Goal: Information Seeking & Learning: Learn about a topic

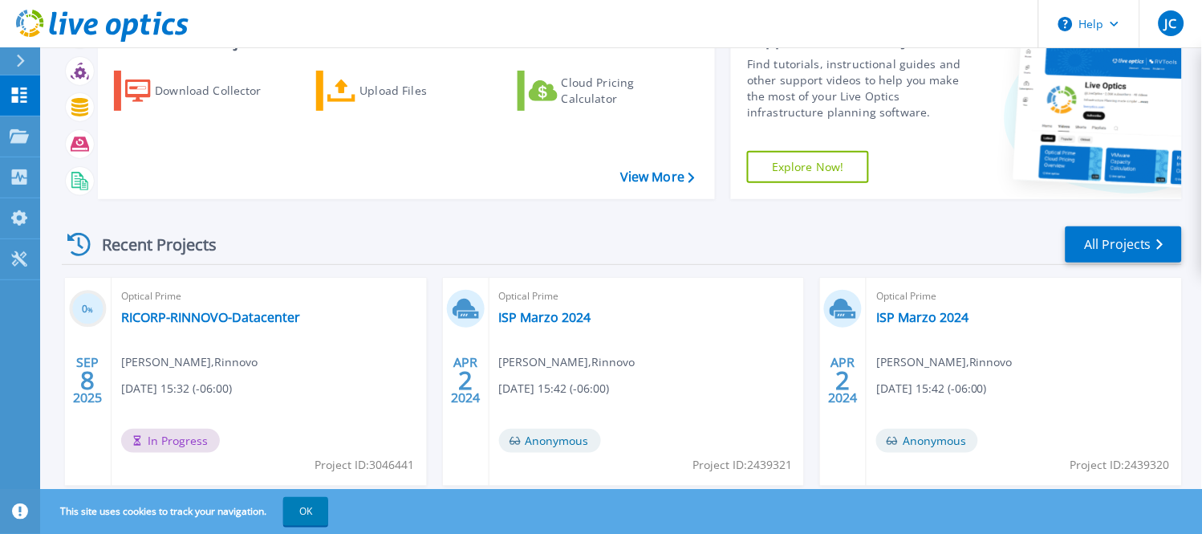
scroll to position [178, 0]
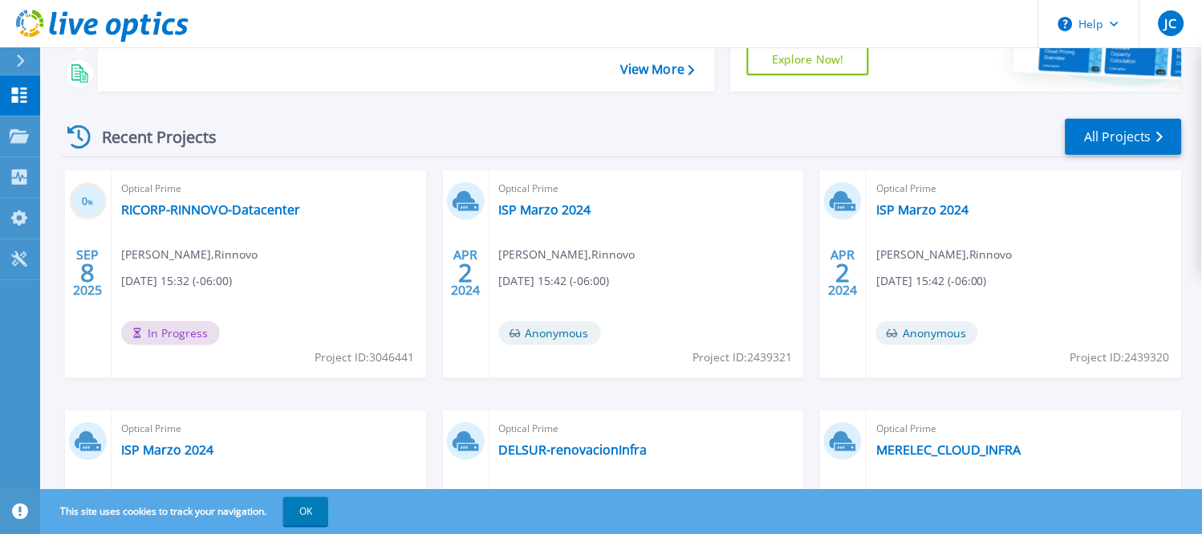
drag, startPoint x: 88, startPoint y: 141, endPoint x: 317, endPoint y: 141, distance: 228.7
click at [317, 141] on div "Recent Projects All Projects" at bounding box center [622, 137] width 1120 height 40
click at [582, 135] on div "Recent Projects All Projects" at bounding box center [622, 137] width 1120 height 40
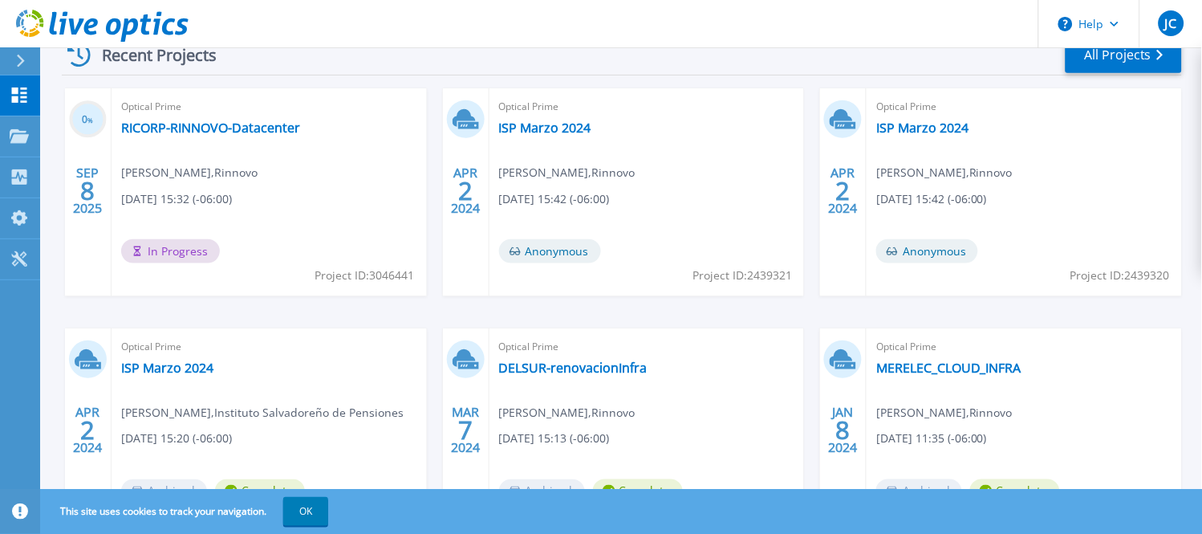
scroll to position [267, 0]
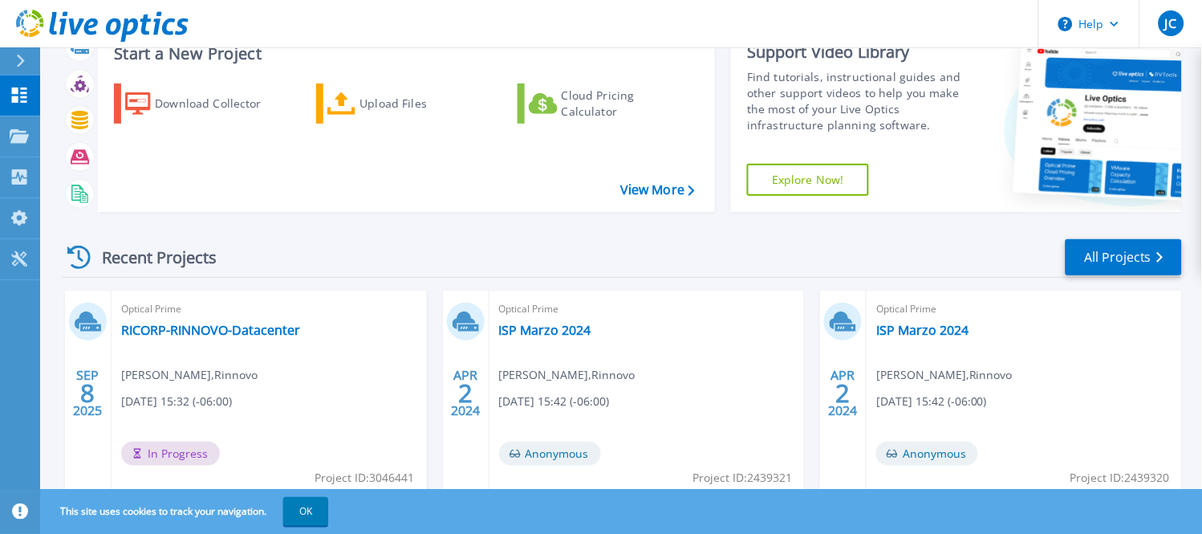
scroll to position [89, 0]
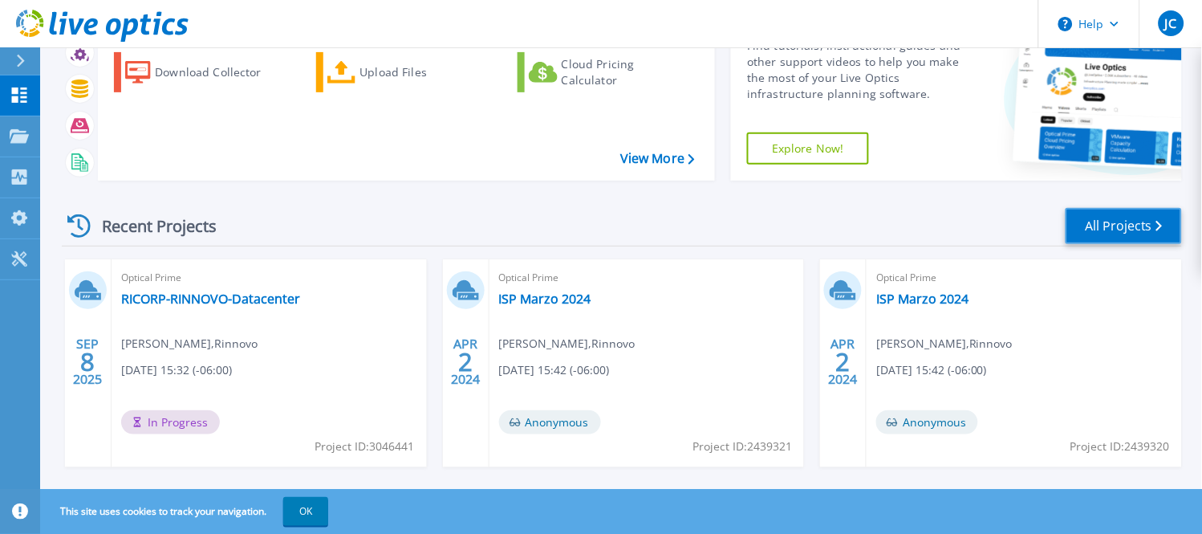
click at [1115, 225] on link "All Projects" at bounding box center [1124, 226] width 116 height 36
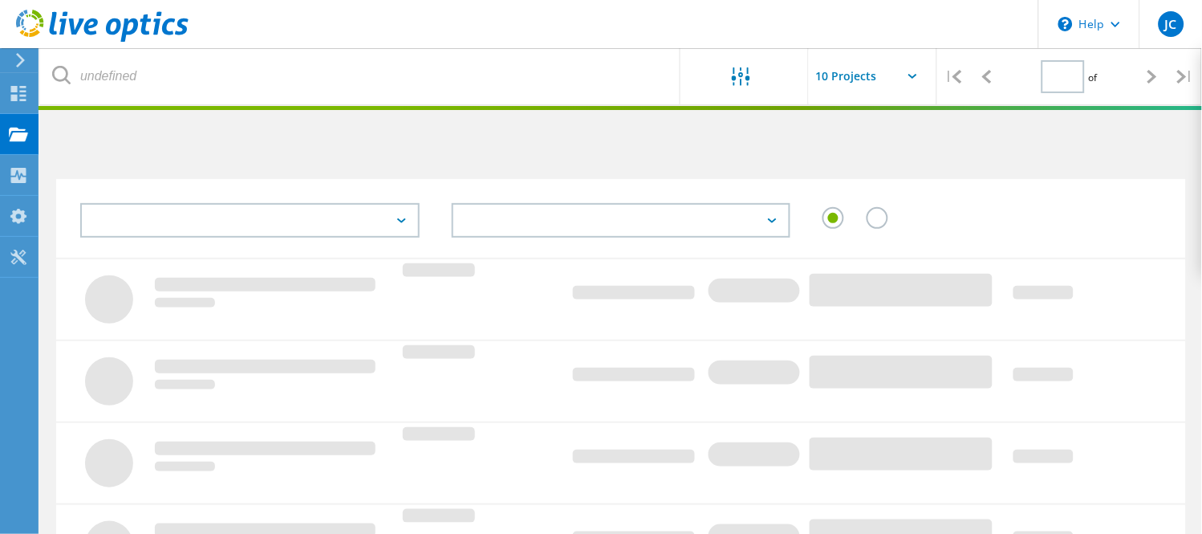
type input "1"
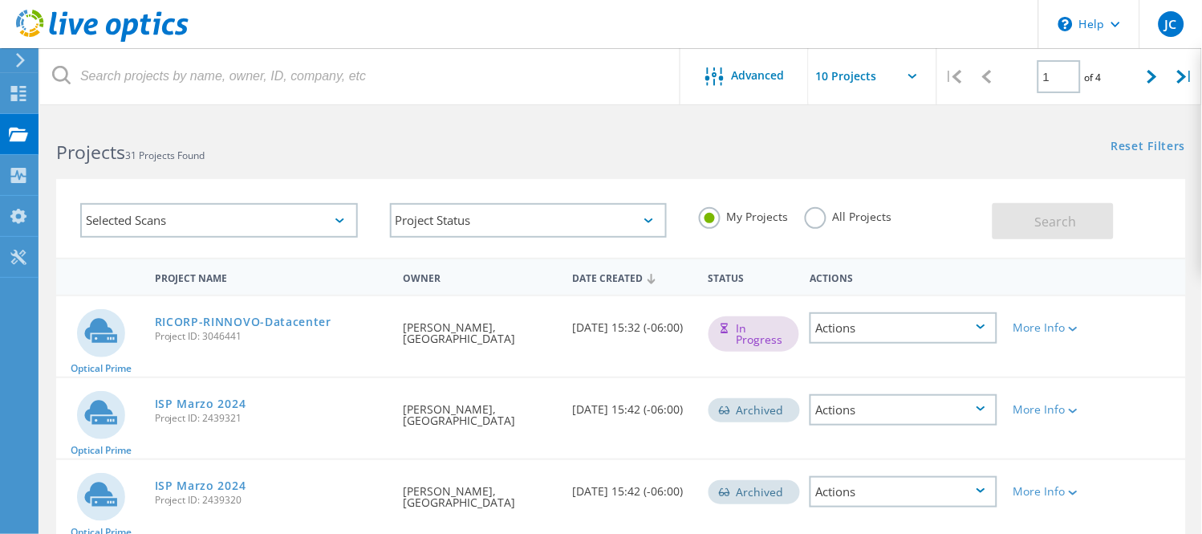
click at [809, 211] on label "All Projects" at bounding box center [848, 214] width 87 height 15
click at [0, 0] on input "All Projects" at bounding box center [0, 0] width 0 height 0
click at [1085, 211] on button "Search" at bounding box center [1053, 221] width 121 height 36
click at [731, 217] on label "My Projects" at bounding box center [744, 214] width 90 height 15
click at [0, 0] on input "My Projects" at bounding box center [0, 0] width 0 height 0
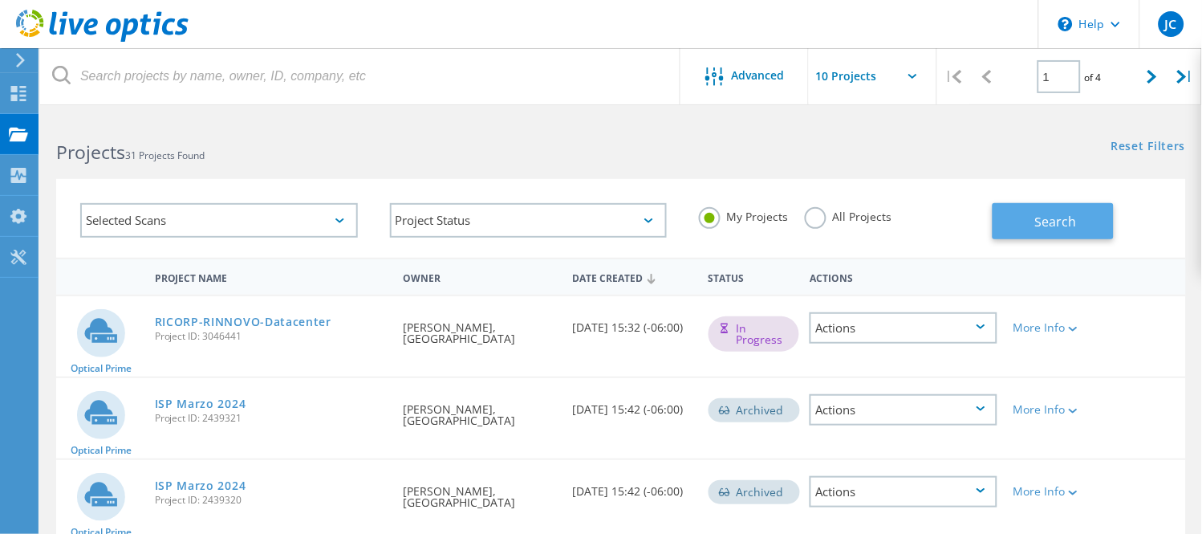
click at [1111, 215] on button "Search" at bounding box center [1053, 221] width 121 height 36
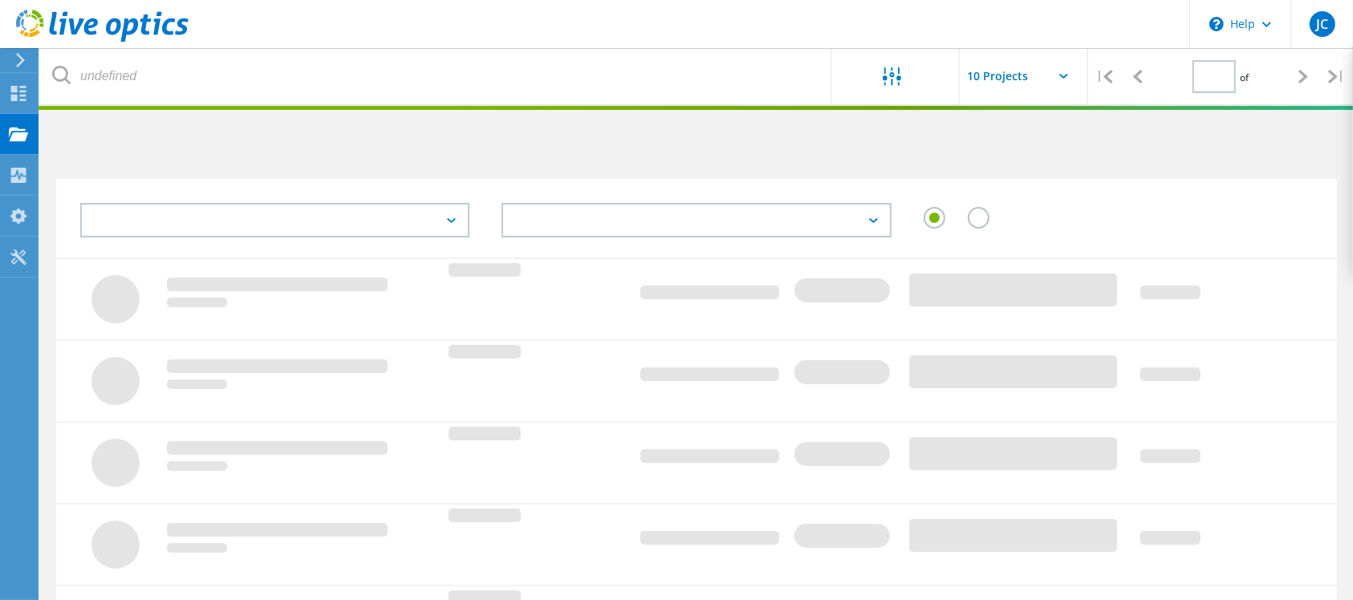
type input "1"
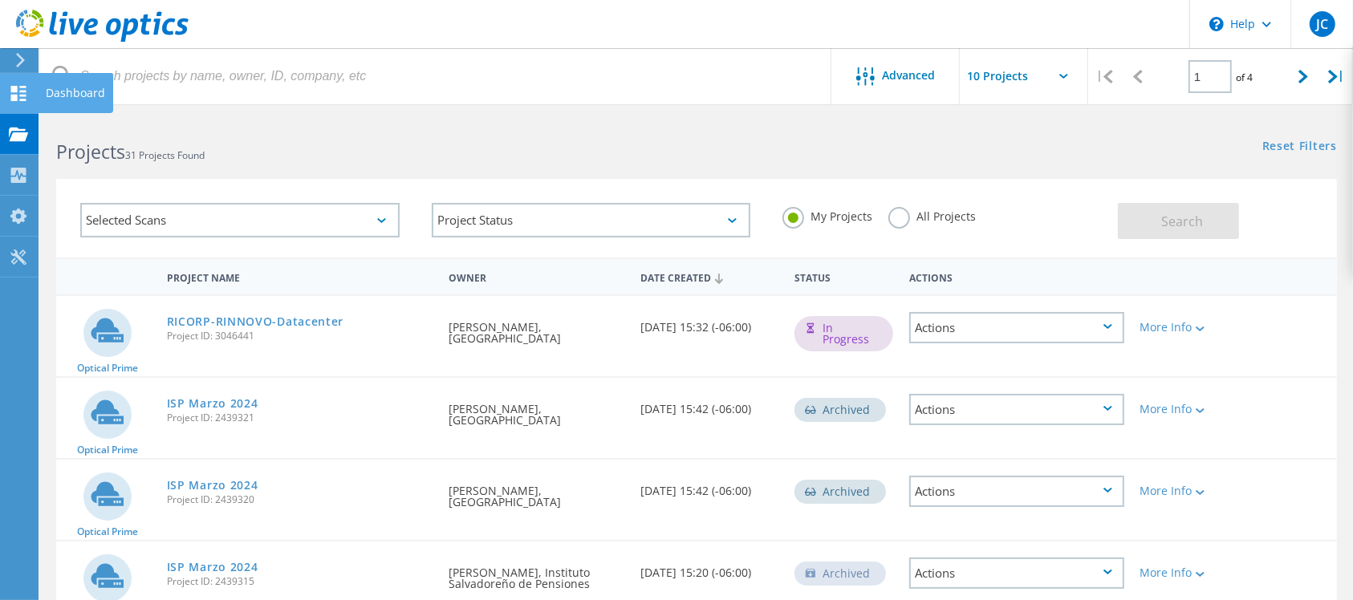
click at [18, 91] on icon at bounding box center [18, 93] width 19 height 15
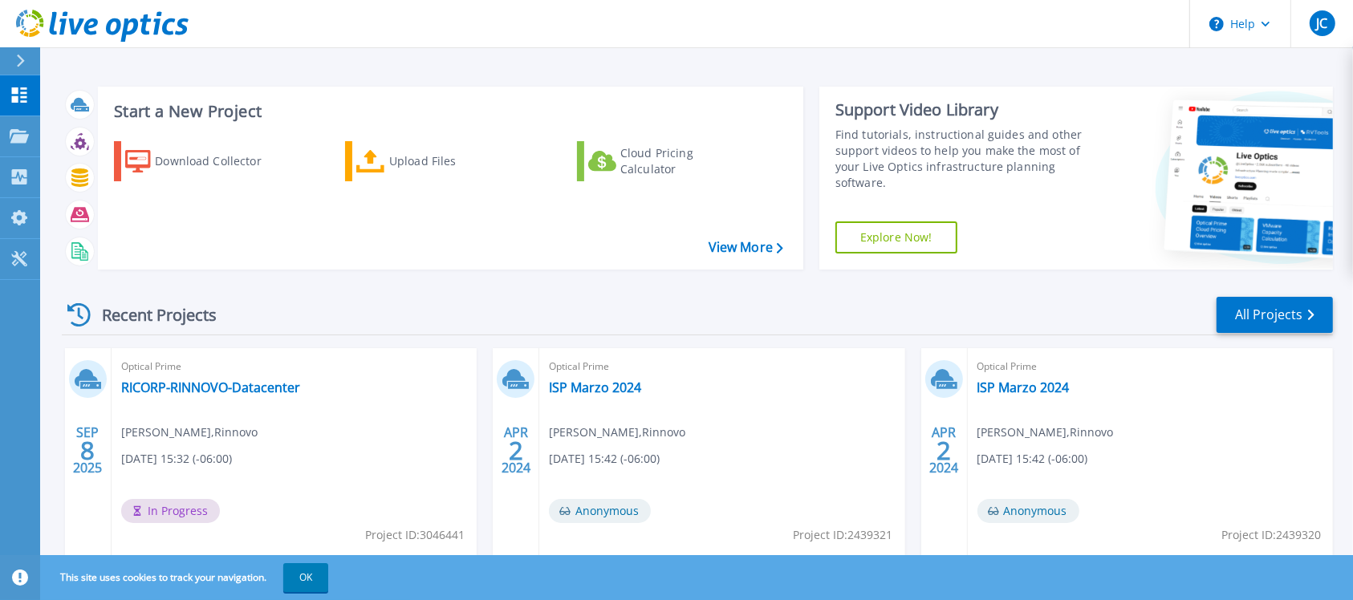
click at [163, 511] on span "In Progress" at bounding box center [170, 511] width 99 height 24
click at [95, 459] on div "SEP 8 2025" at bounding box center [87, 450] width 30 height 59
click at [97, 389] on icon at bounding box center [90, 385] width 21 height 7
click at [166, 434] on span "JORGE CHEVEZ , Rinnovo" at bounding box center [189, 433] width 136 height 18
click at [167, 385] on link "RICORP-RINNOVO-Datacenter" at bounding box center [210, 388] width 179 height 16
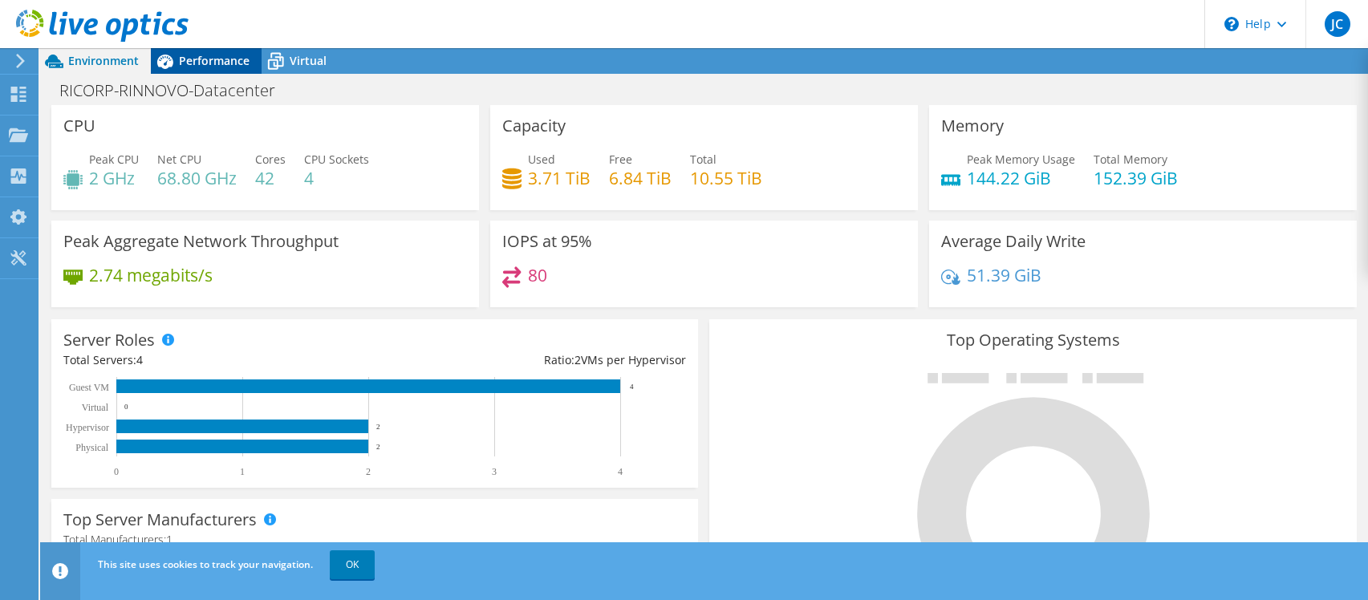
click at [194, 67] on span "Performance" at bounding box center [214, 60] width 71 height 15
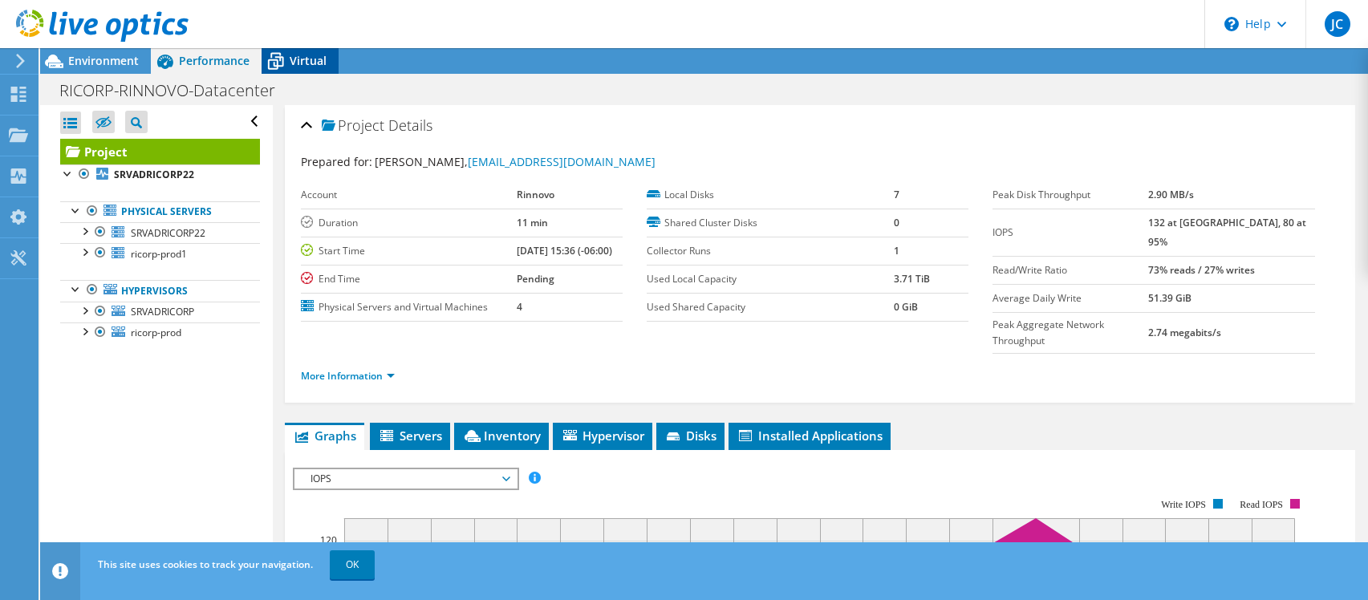
click at [289, 64] on icon at bounding box center [276, 61] width 28 height 28
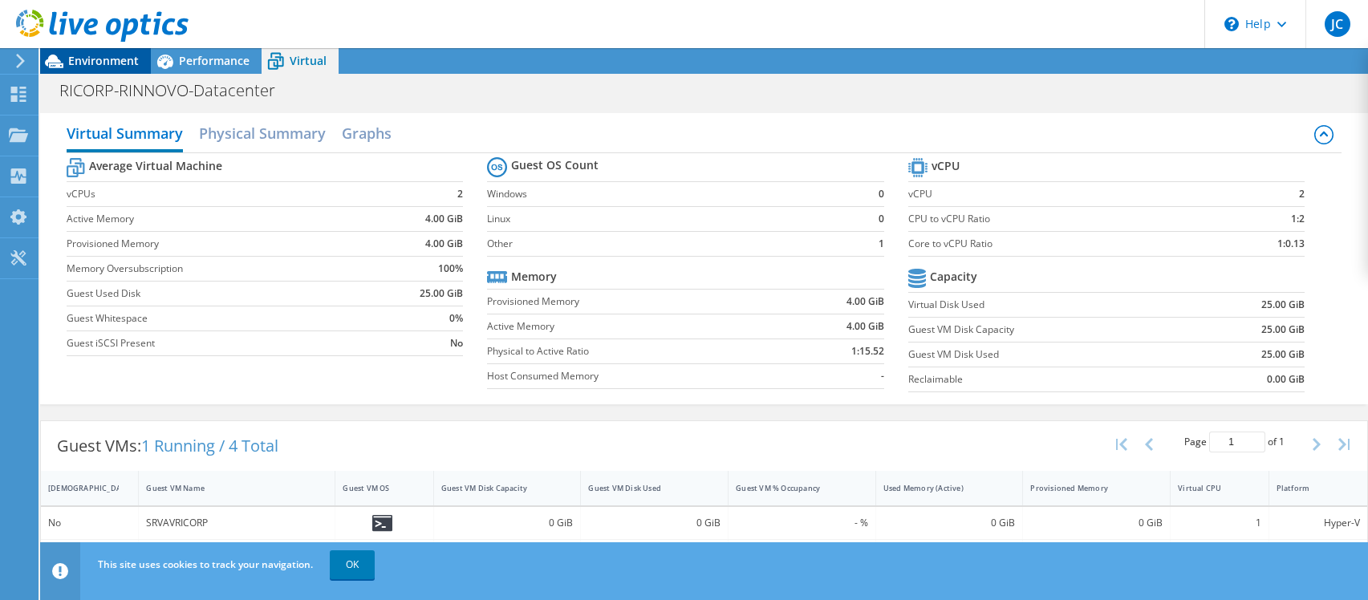
click at [82, 58] on span "Environment" at bounding box center [103, 60] width 71 height 15
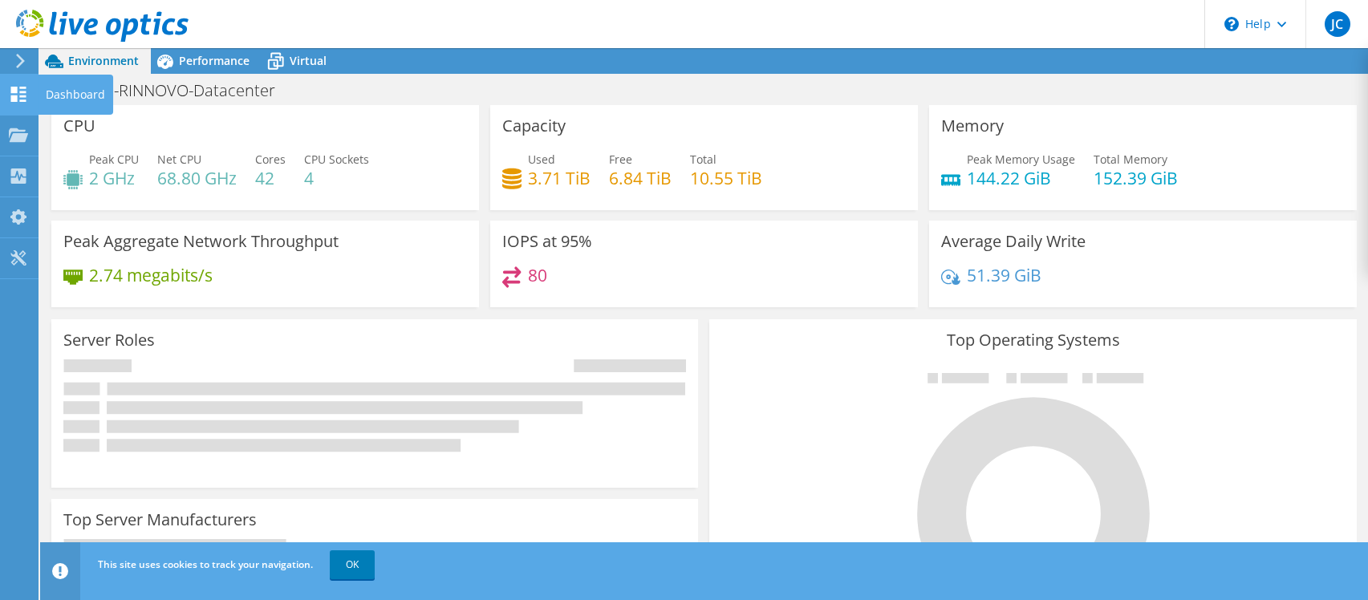
click at [22, 100] on use at bounding box center [18, 94] width 15 height 15
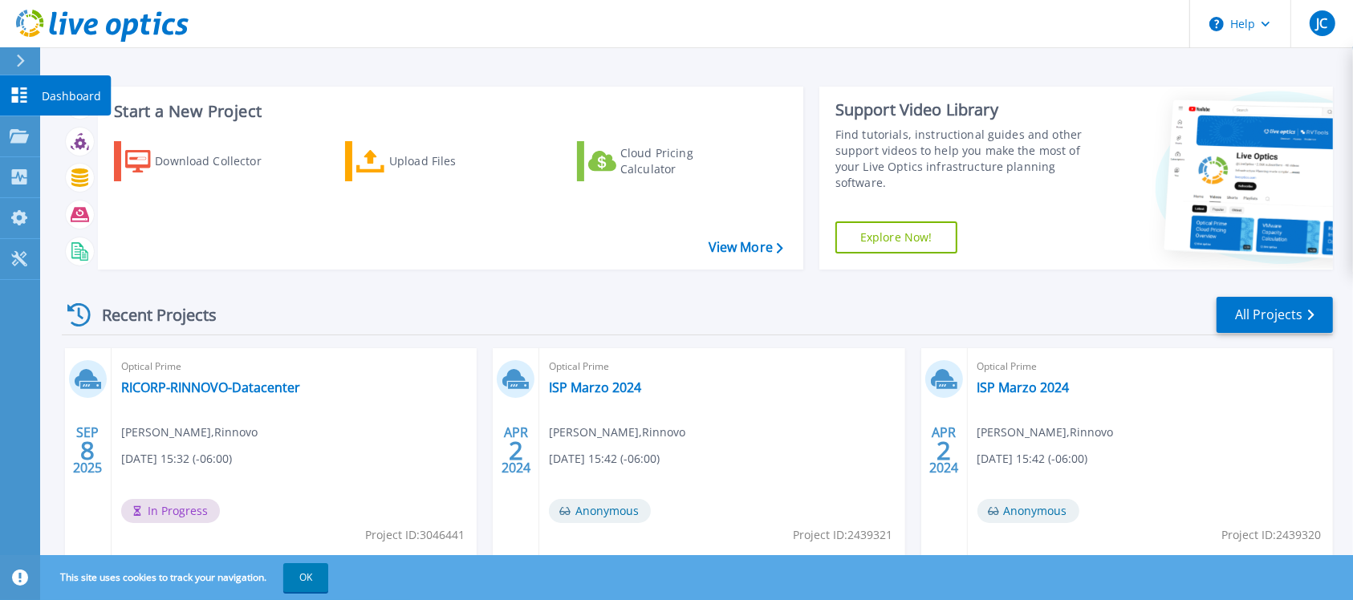
click at [25, 99] on icon at bounding box center [19, 94] width 19 height 15
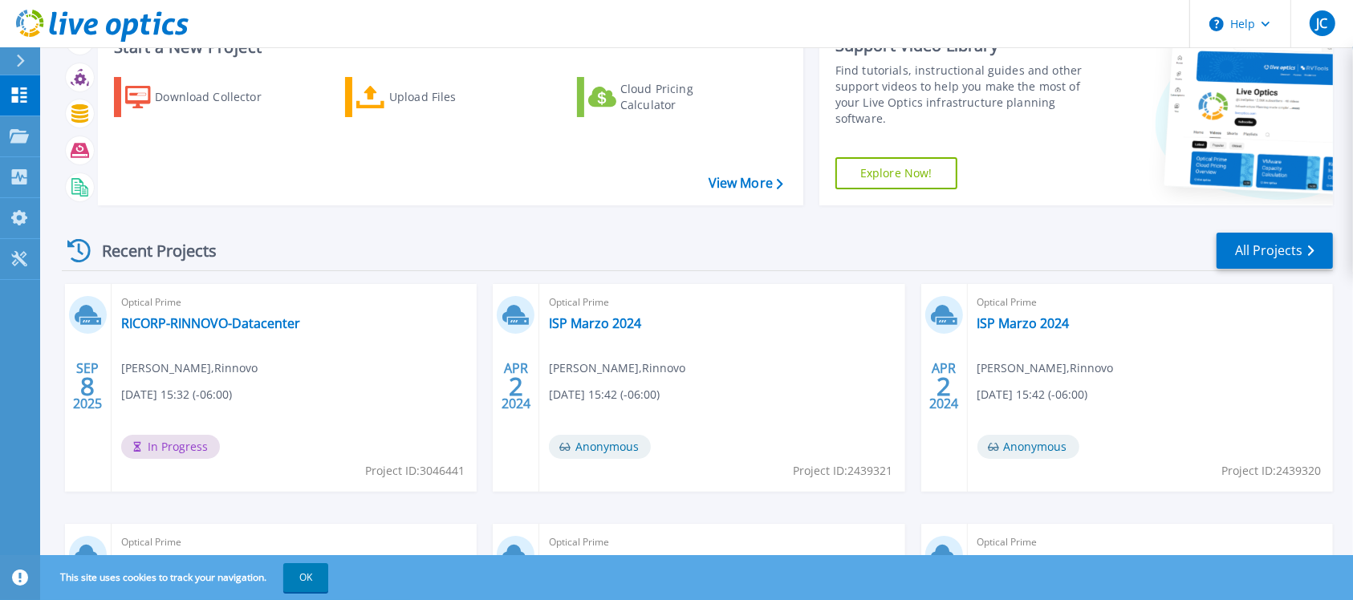
scroll to position [100, 0]
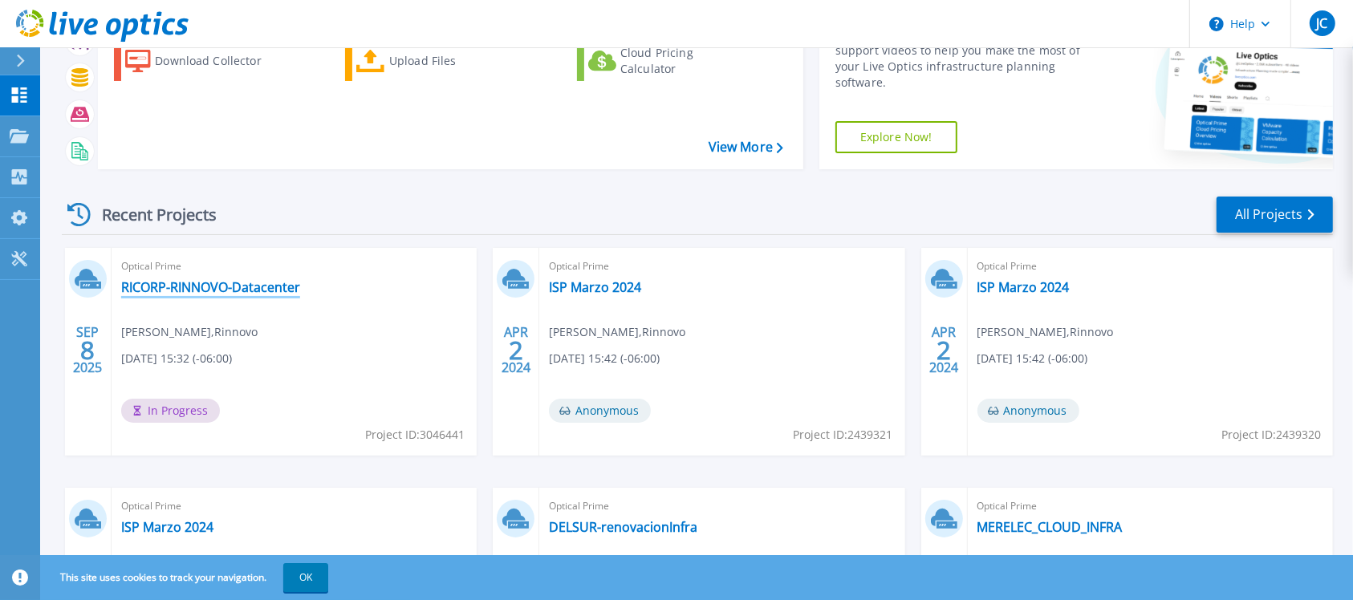
click at [199, 290] on link "RICORP-RINNOVO-Datacenter" at bounding box center [210, 287] width 179 height 16
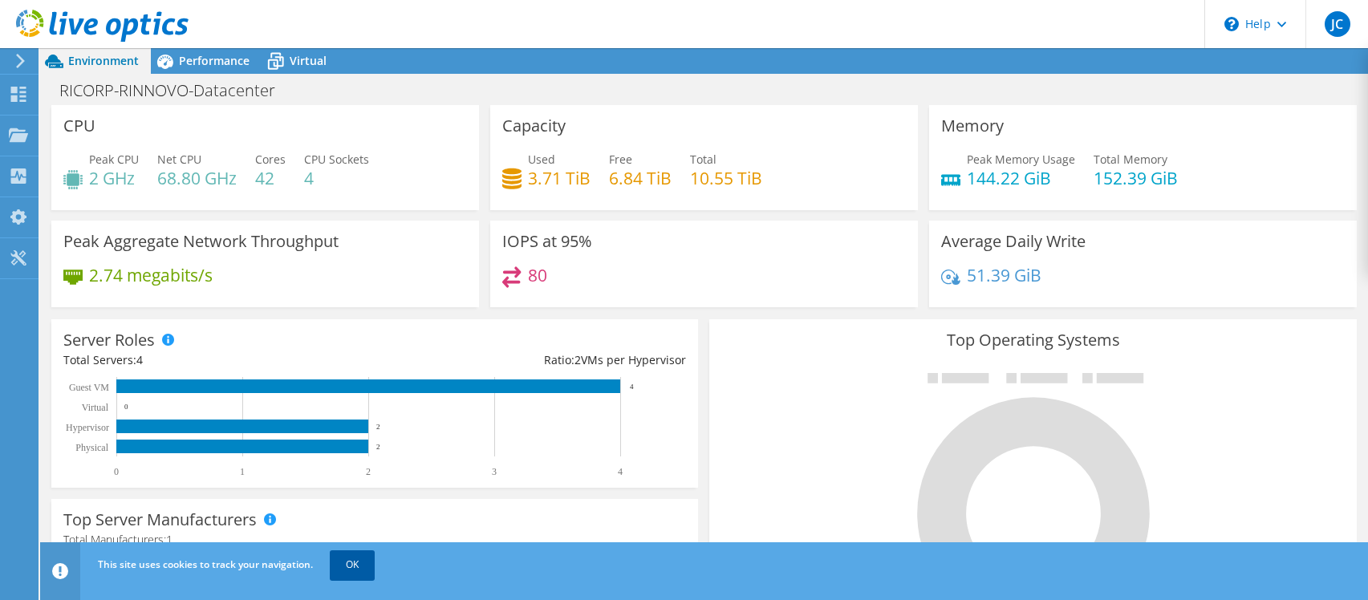
click at [353, 571] on link "OK" at bounding box center [352, 564] width 45 height 29
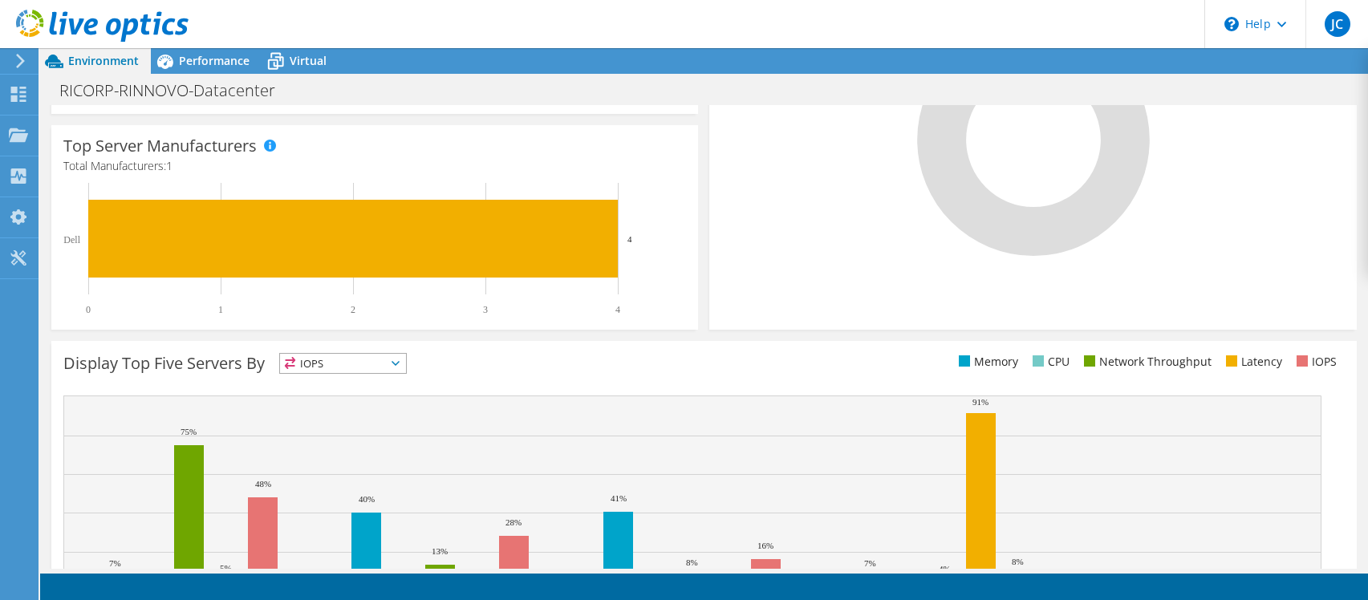
scroll to position [470, 0]
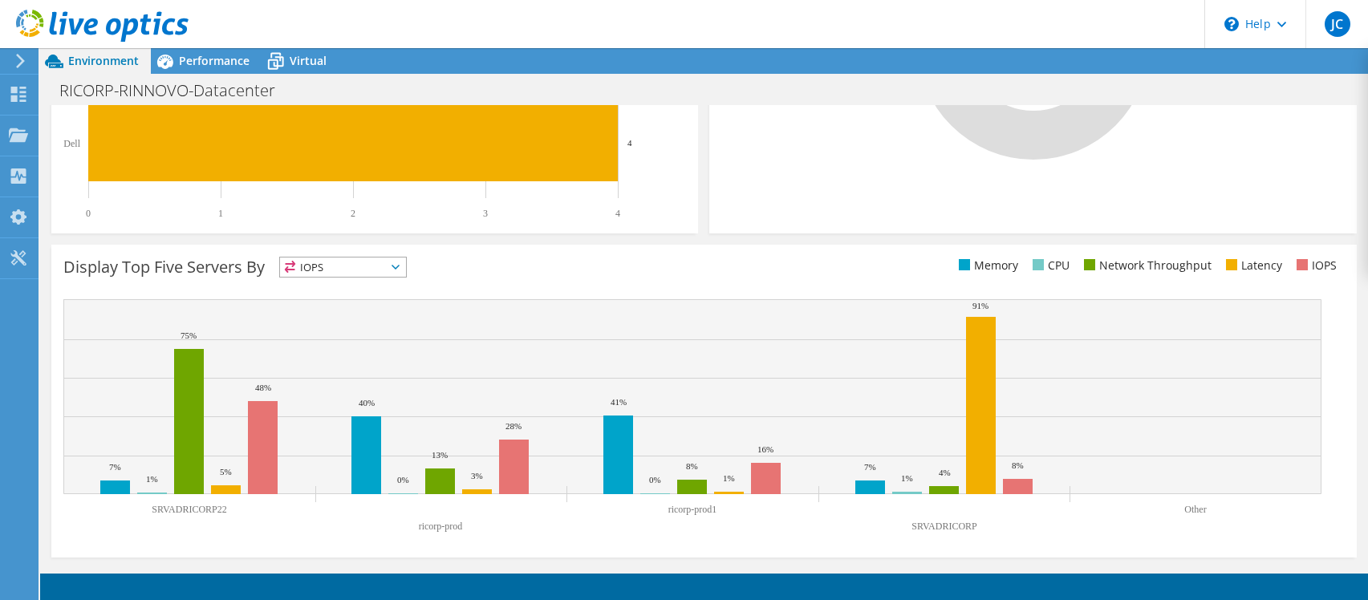
click at [404, 271] on span "IOPS" at bounding box center [343, 267] width 126 height 19
click at [376, 306] on li "Memory" at bounding box center [343, 310] width 126 height 22
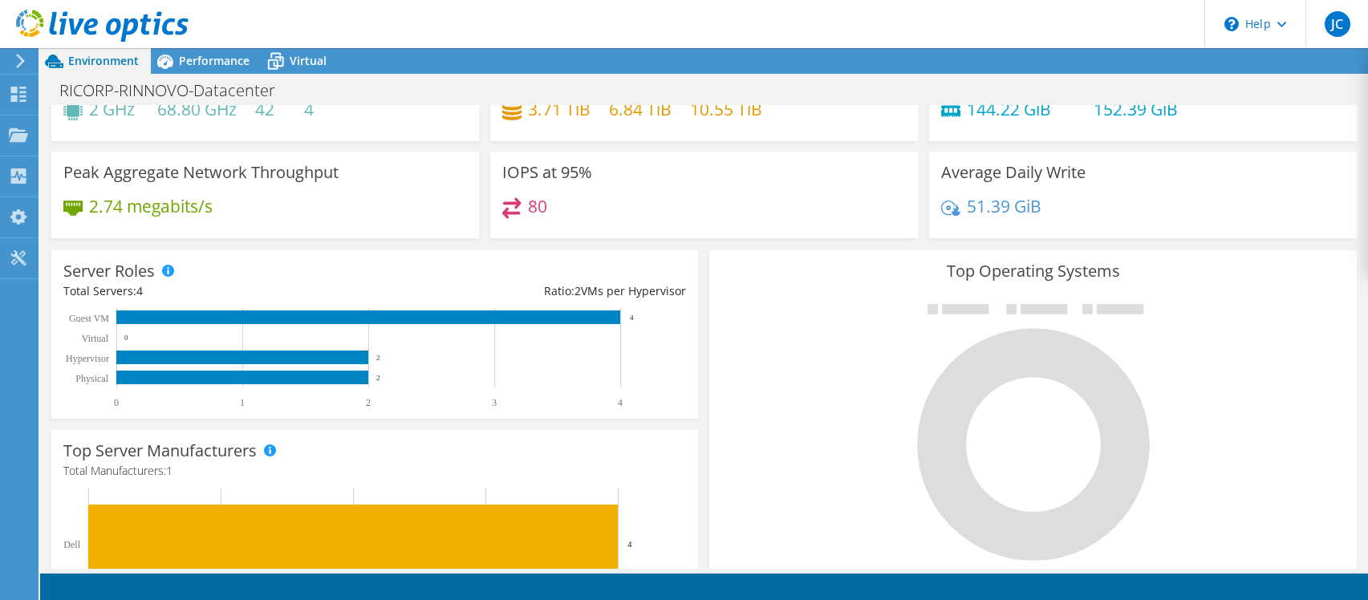
scroll to position [0, 0]
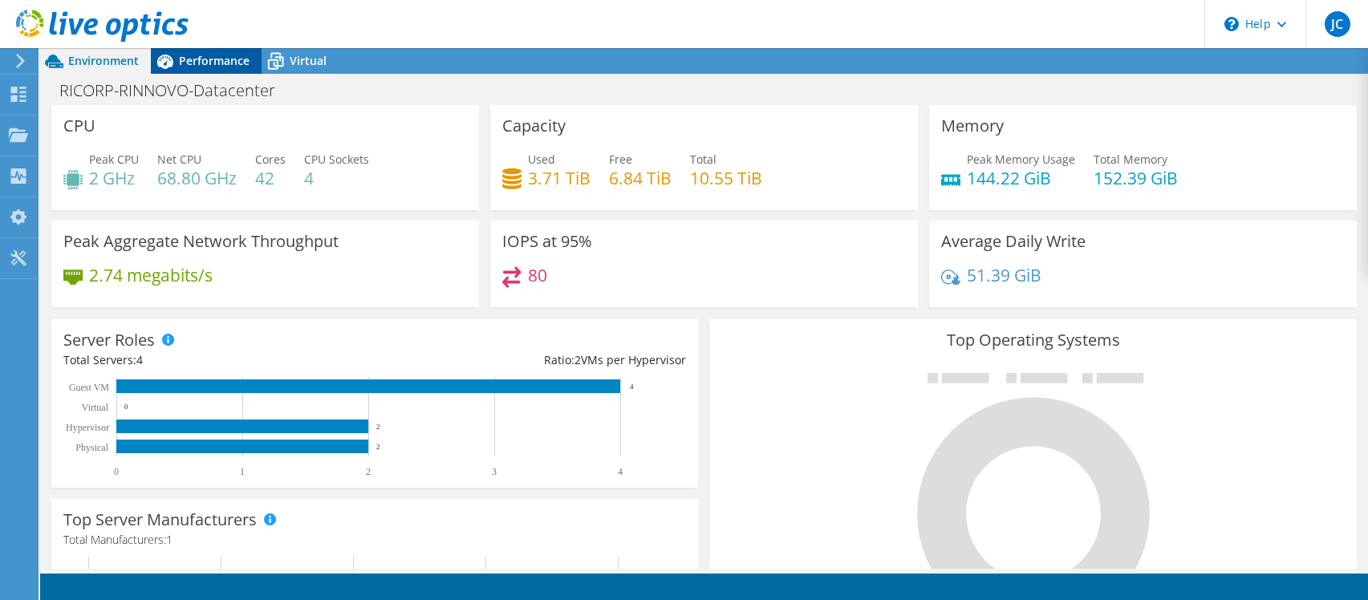
click at [230, 63] on span "Performance" at bounding box center [214, 60] width 71 height 15
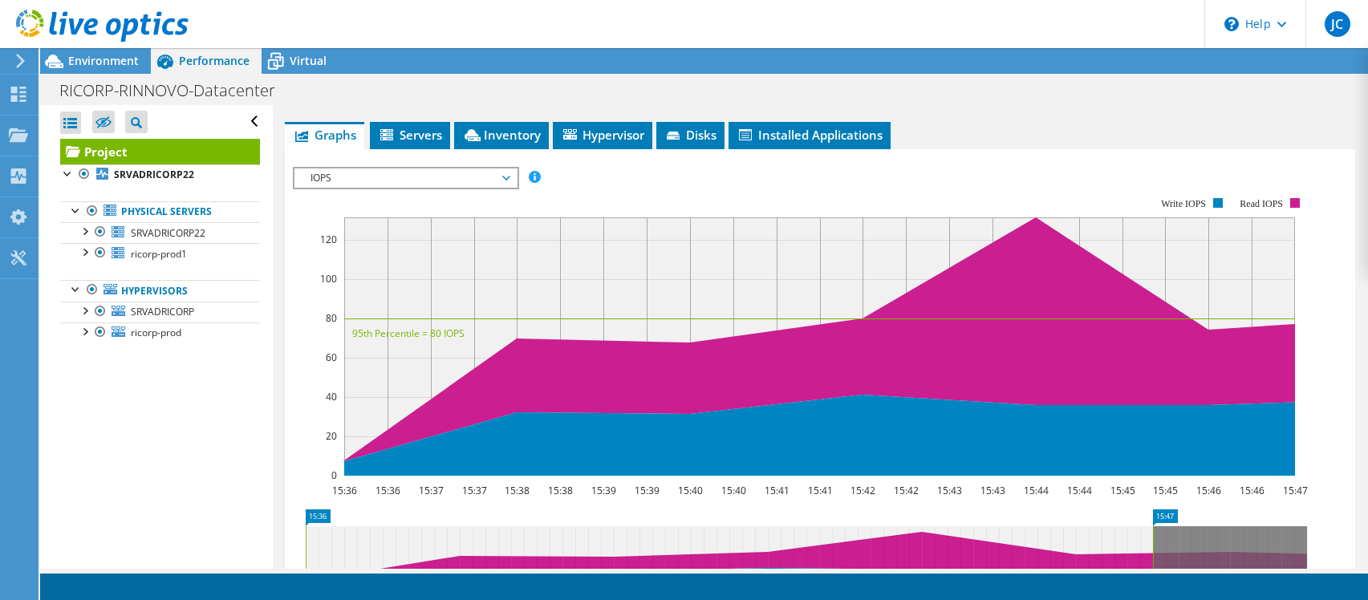
scroll to position [401, 0]
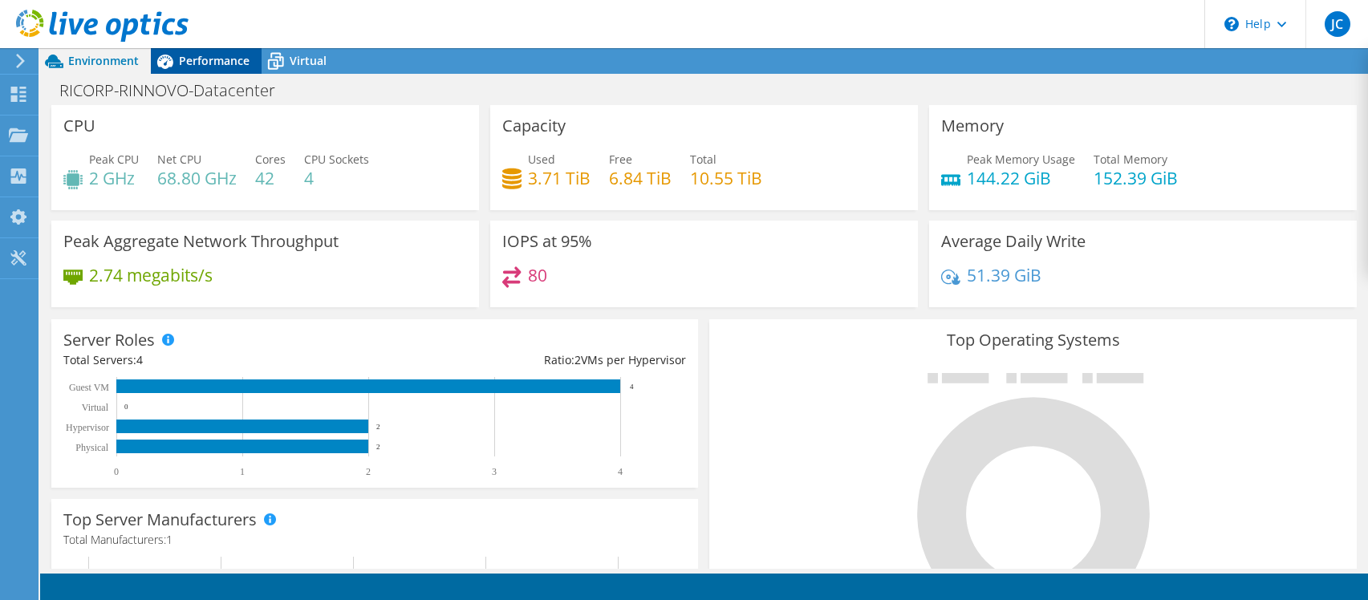
click at [214, 56] on span "Performance" at bounding box center [214, 60] width 71 height 15
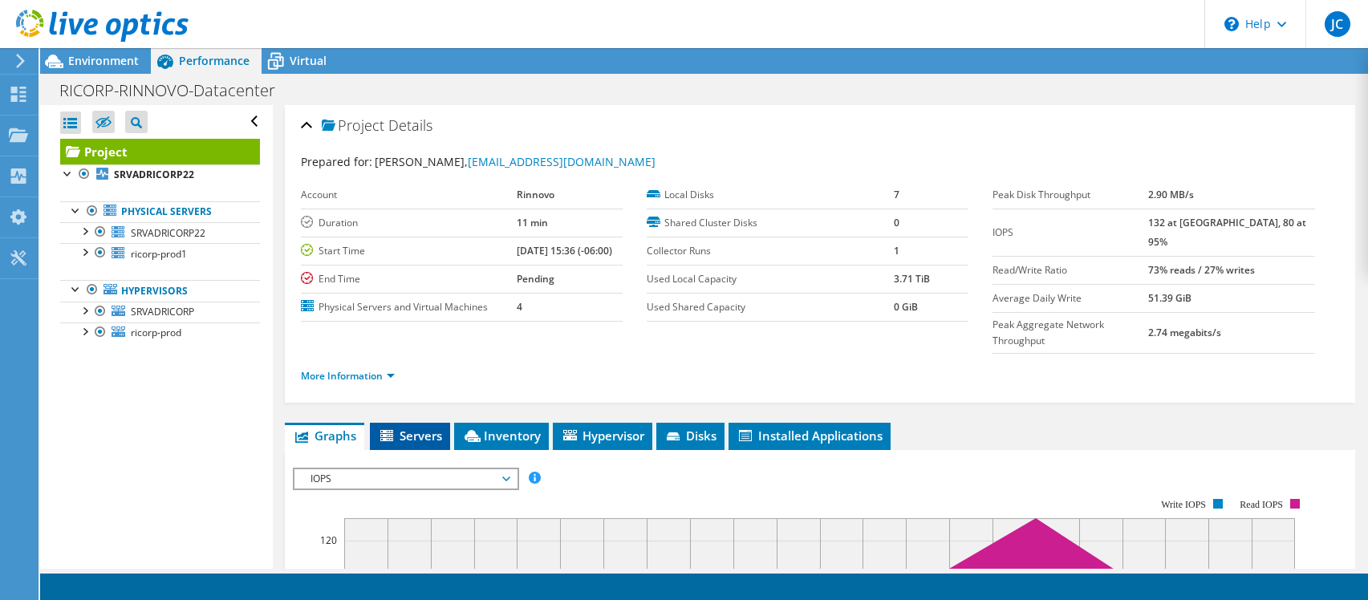
click at [413, 428] on span "Servers" at bounding box center [410, 436] width 64 height 16
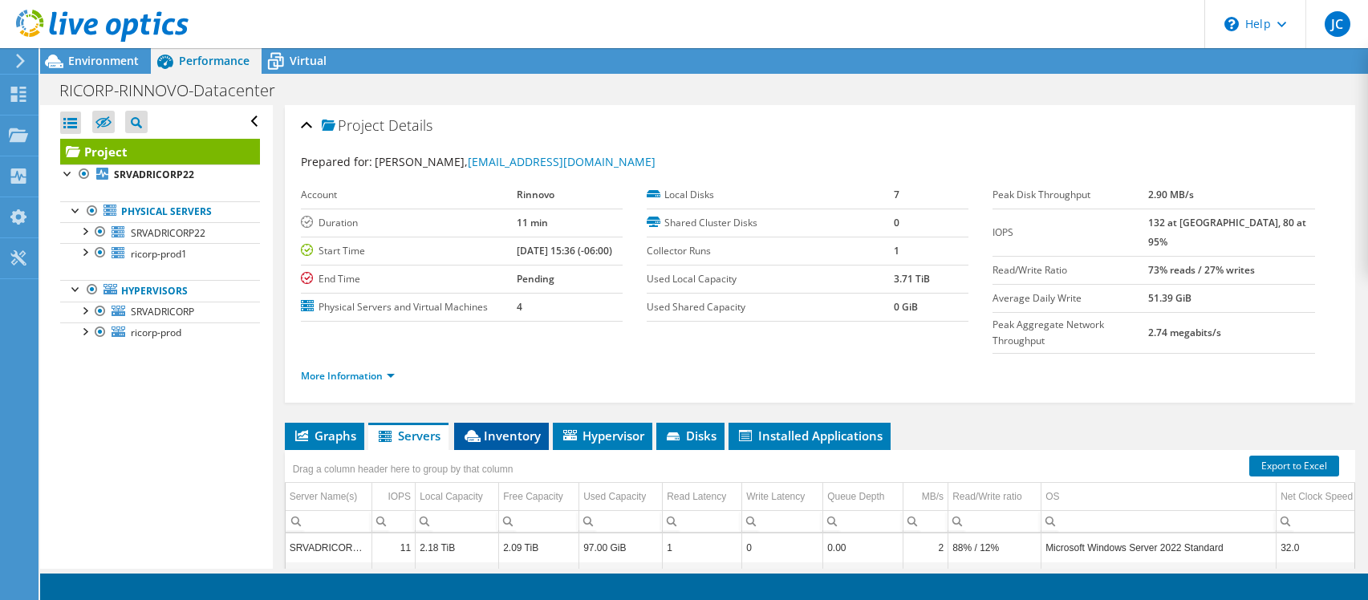
click at [498, 428] on span "Inventory" at bounding box center [501, 436] width 79 height 16
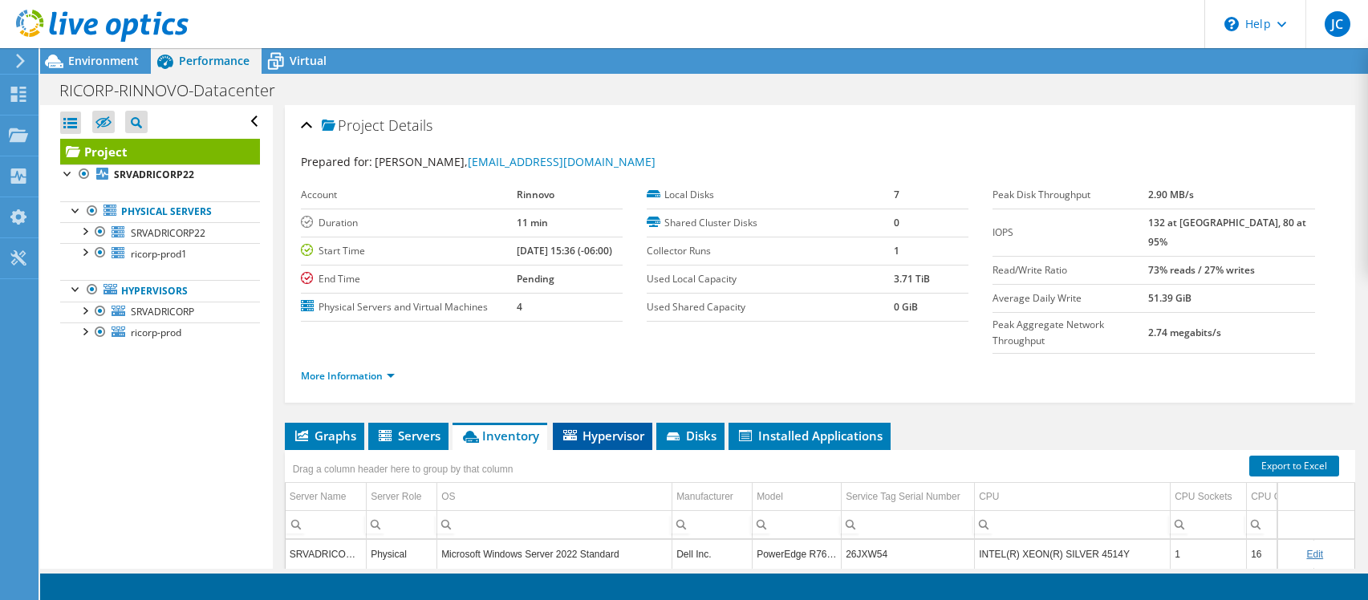
click at [618, 428] on span "Hypervisor" at bounding box center [602, 436] width 83 height 16
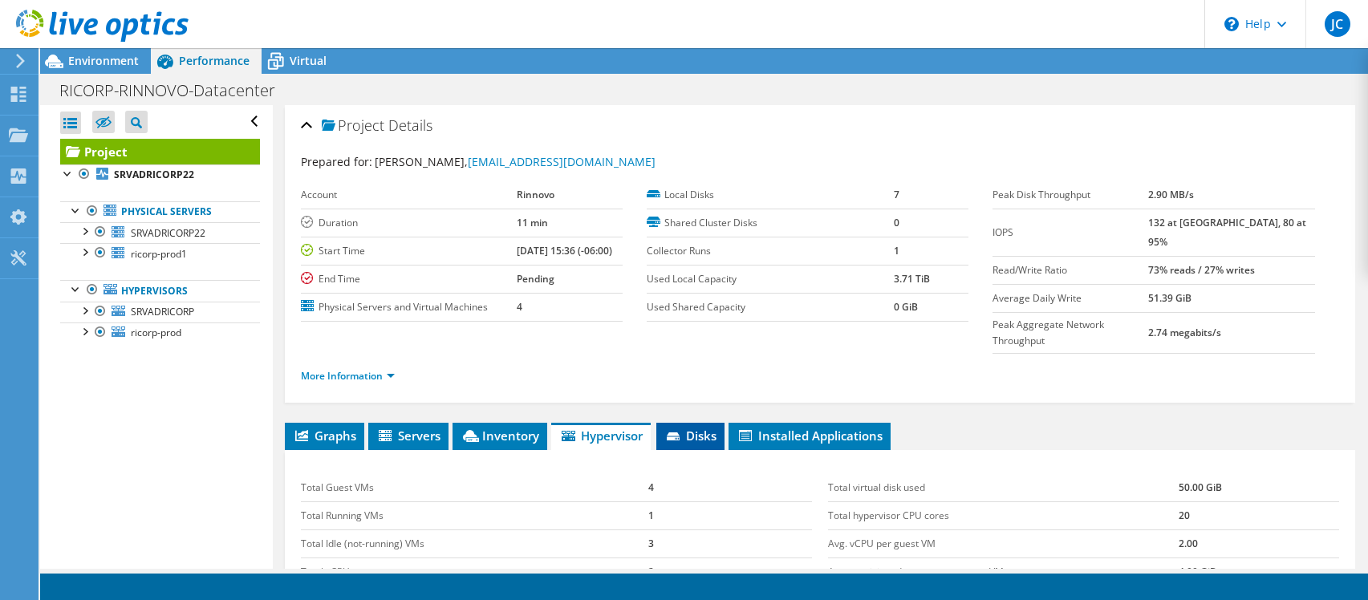
click at [704, 428] on span "Disks" at bounding box center [690, 436] width 52 height 16
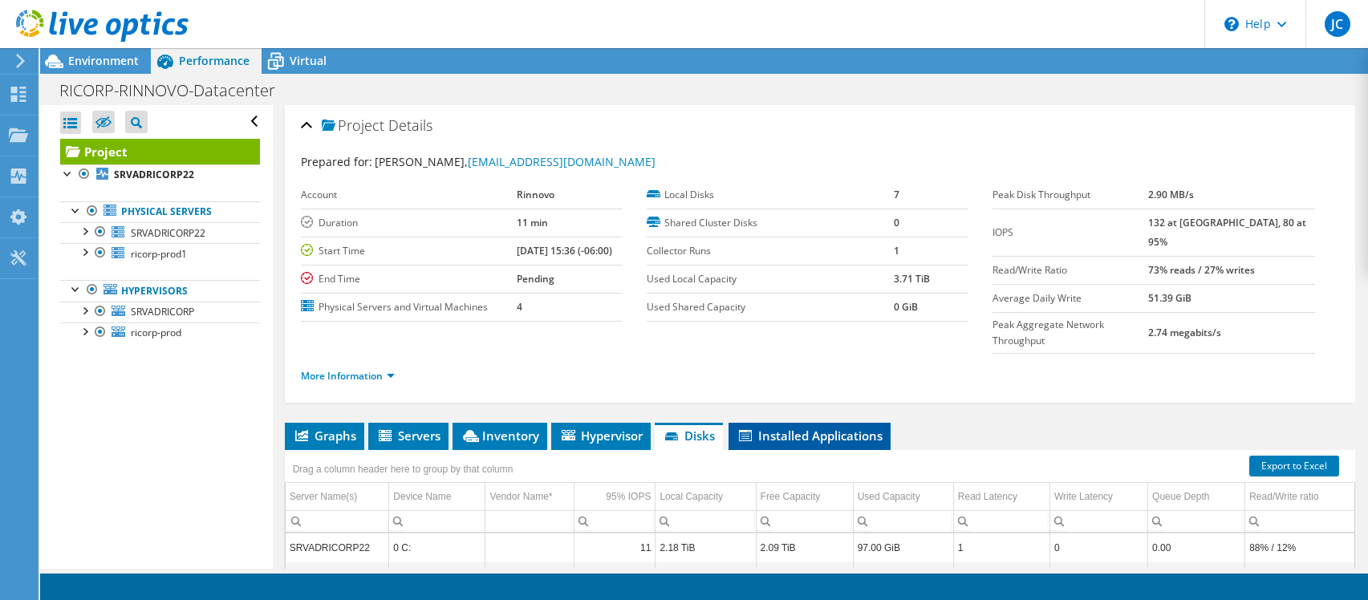
click at [807, 428] on span "Installed Applications" at bounding box center [810, 436] width 146 height 16
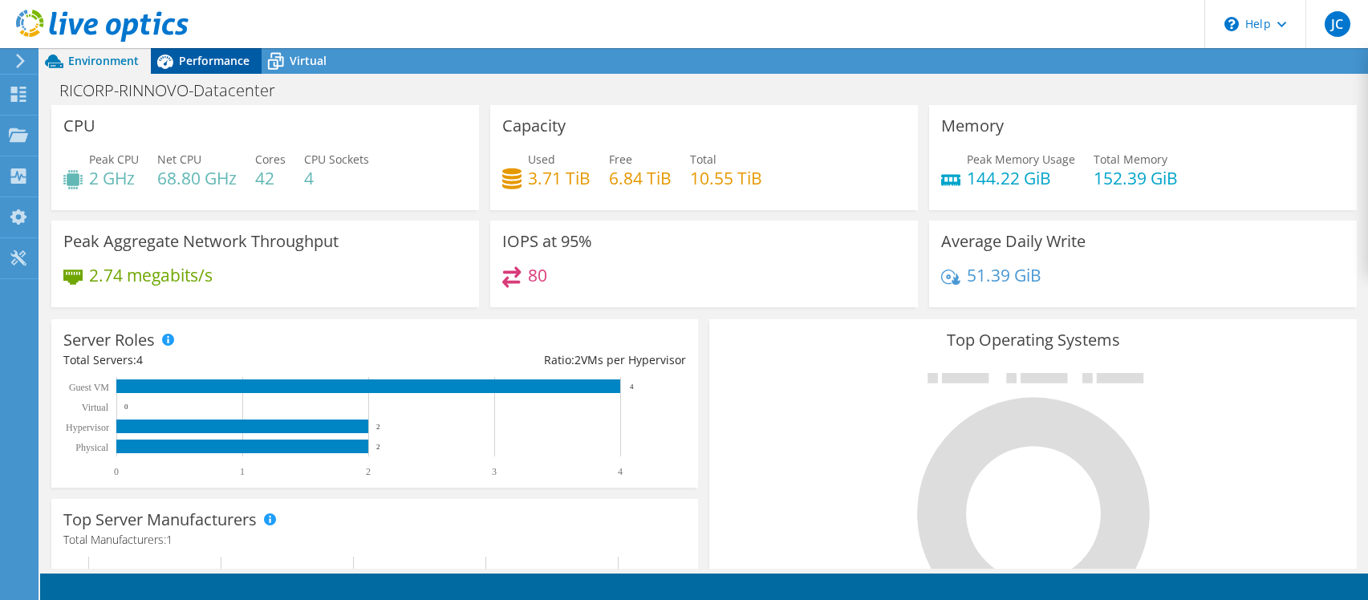
click at [221, 65] on span "Performance" at bounding box center [214, 60] width 71 height 15
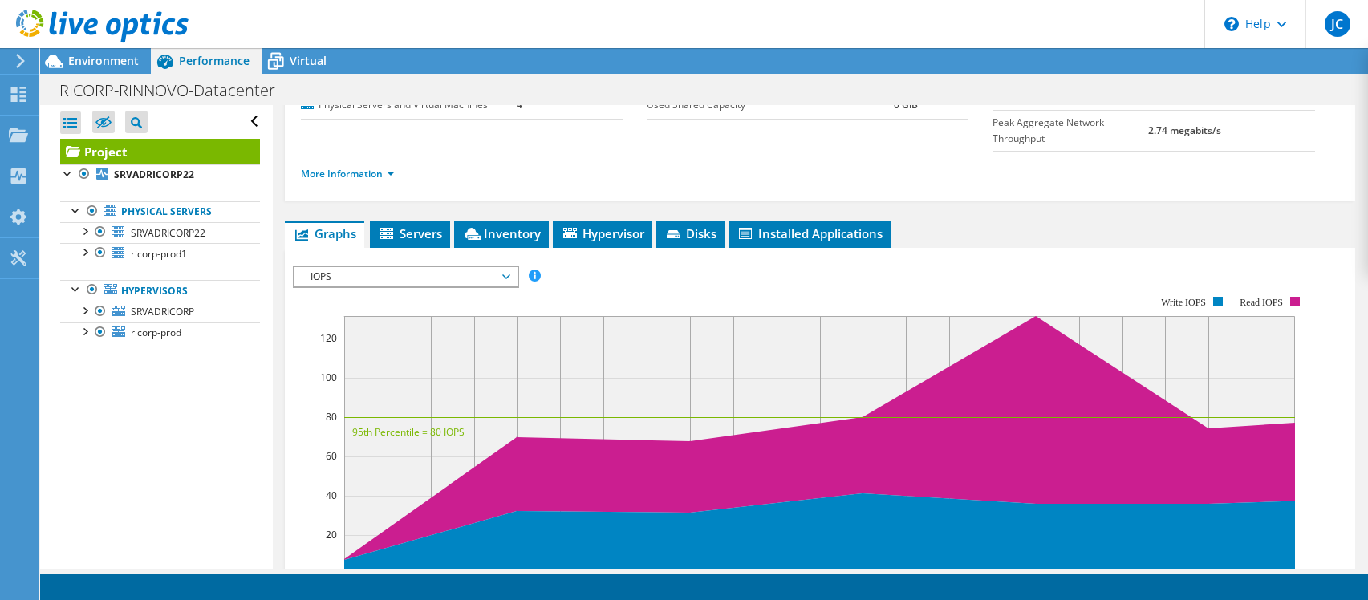
scroll to position [201, 0]
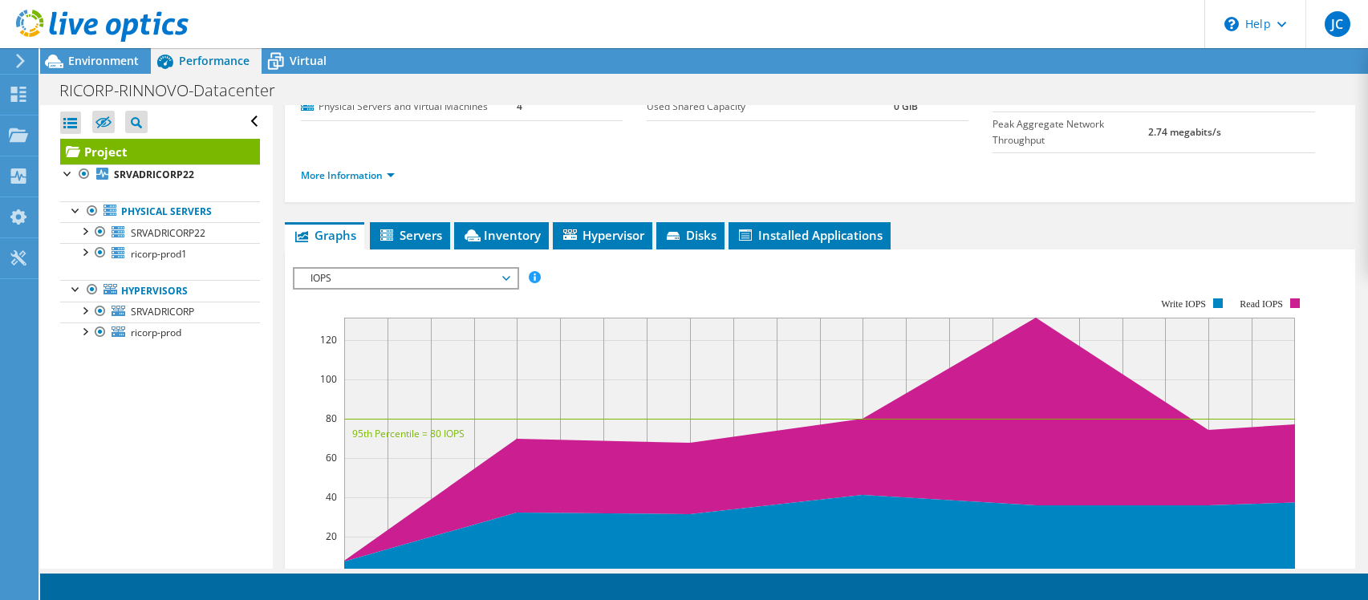
click at [490, 269] on span "IOPS" at bounding box center [406, 278] width 206 height 19
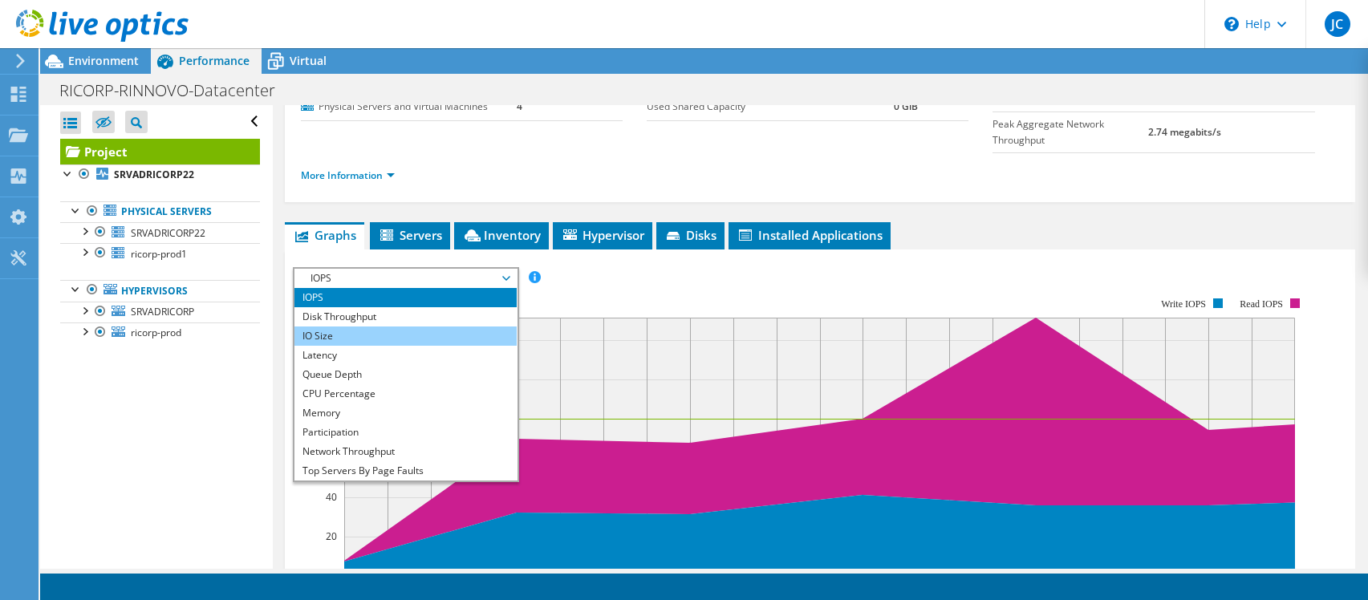
click at [395, 327] on li "IO Size" at bounding box center [406, 336] width 222 height 19
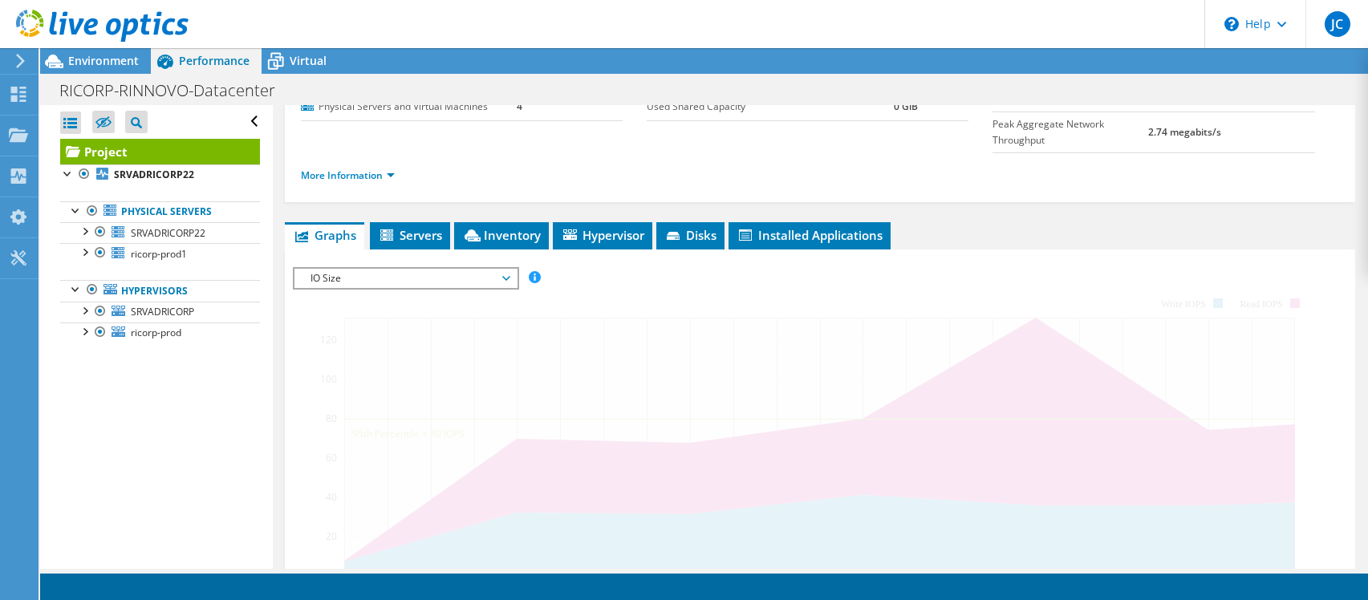
click at [424, 269] on span "IO Size" at bounding box center [406, 278] width 206 height 19
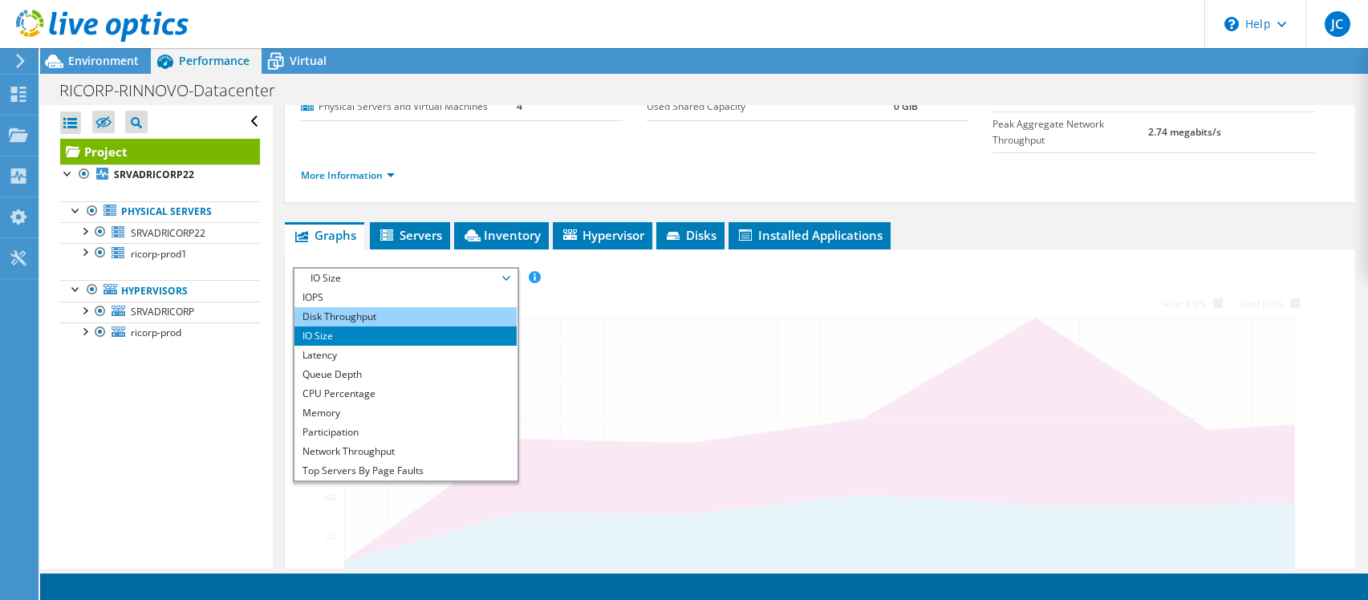
click at [396, 307] on li "Disk Throughput" at bounding box center [406, 316] width 222 height 19
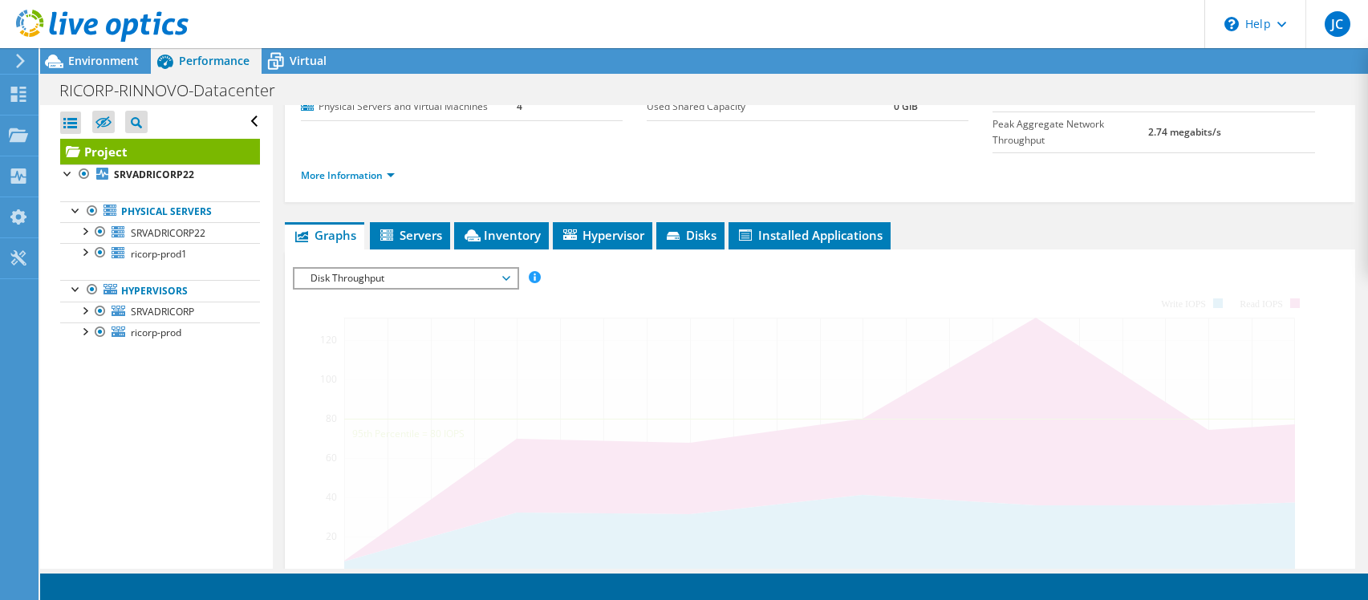
click at [470, 269] on span "Disk Throughput" at bounding box center [406, 278] width 206 height 19
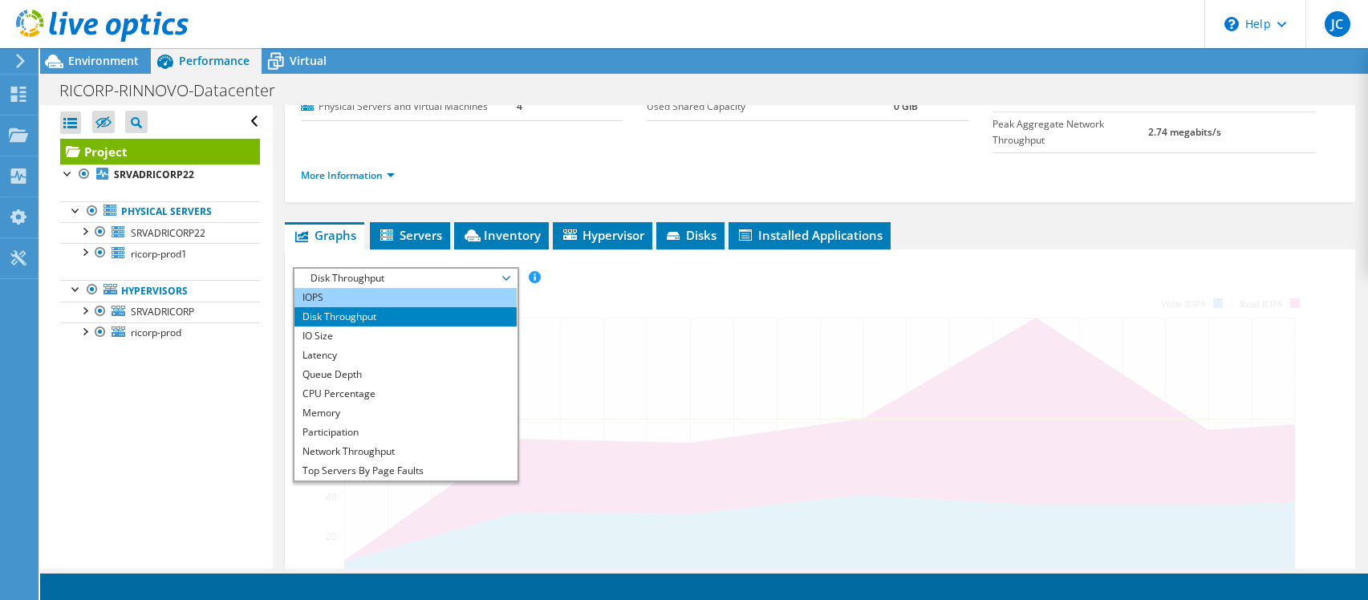
click at [408, 288] on li "IOPS" at bounding box center [406, 297] width 222 height 19
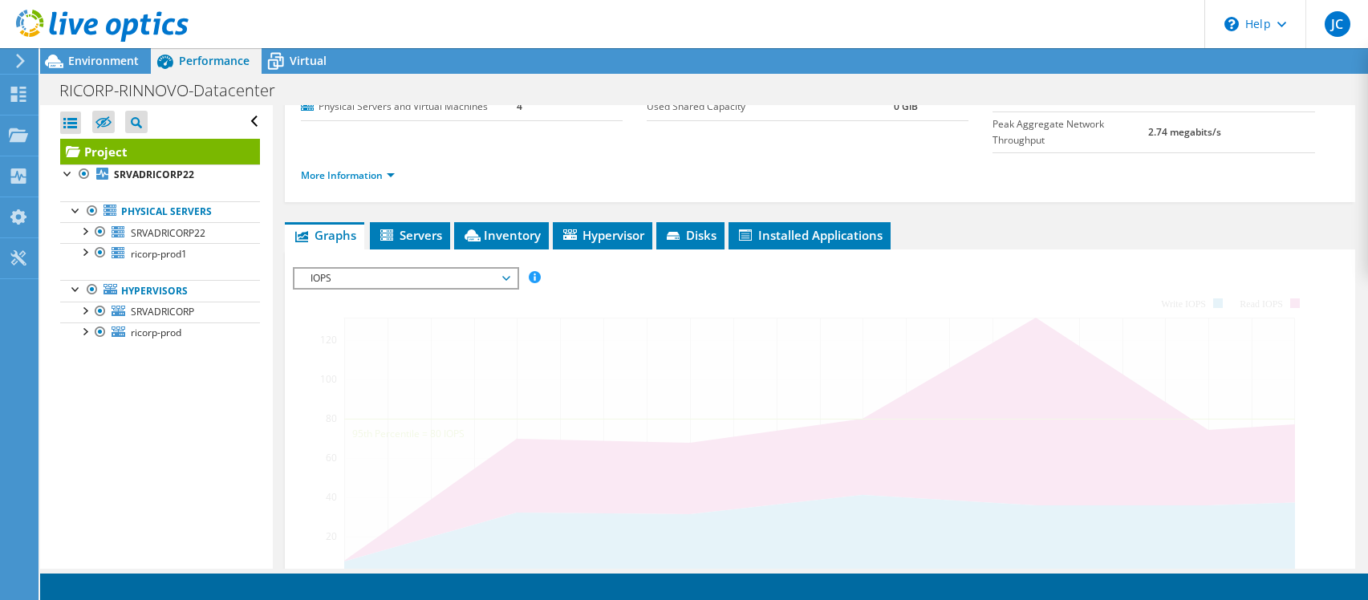
scroll to position [0, 0]
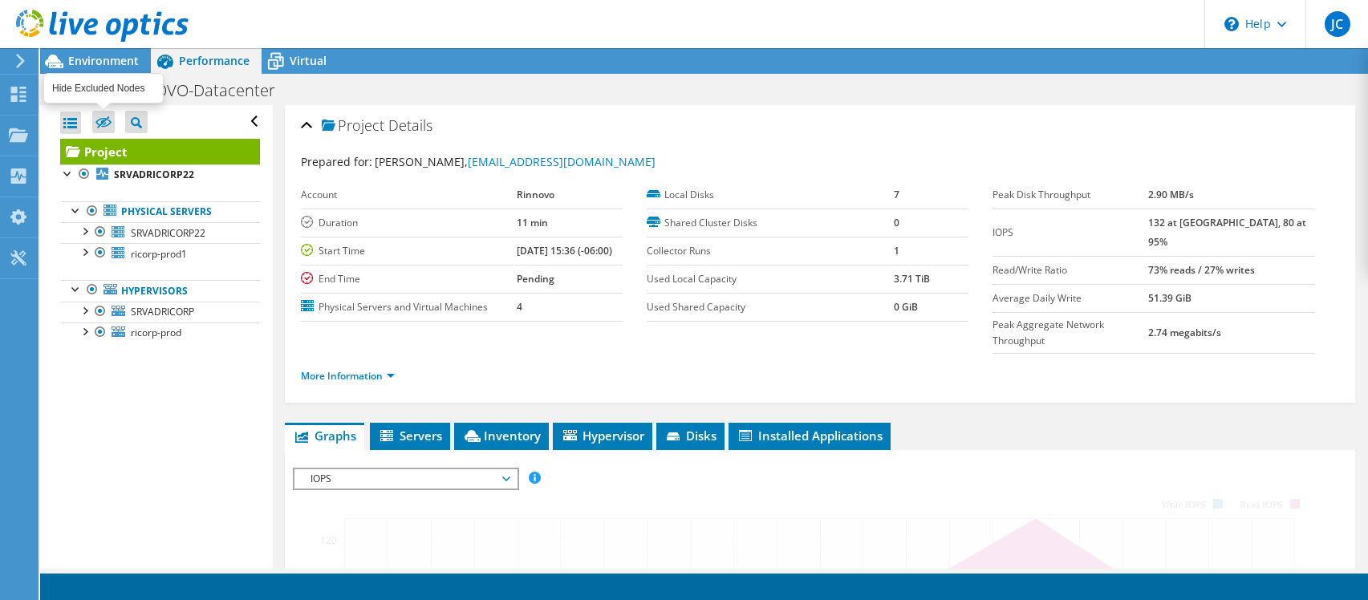
click at [101, 122] on icon at bounding box center [103, 123] width 16 height 12
click at [0, 0] on input "checkbox" at bounding box center [0, 0] width 0 height 0
click at [101, 122] on icon at bounding box center [103, 123] width 16 height 12
click at [0, 0] on input "checkbox" at bounding box center [0, 0] width 0 height 0
click at [105, 56] on span "Environment" at bounding box center [103, 60] width 71 height 15
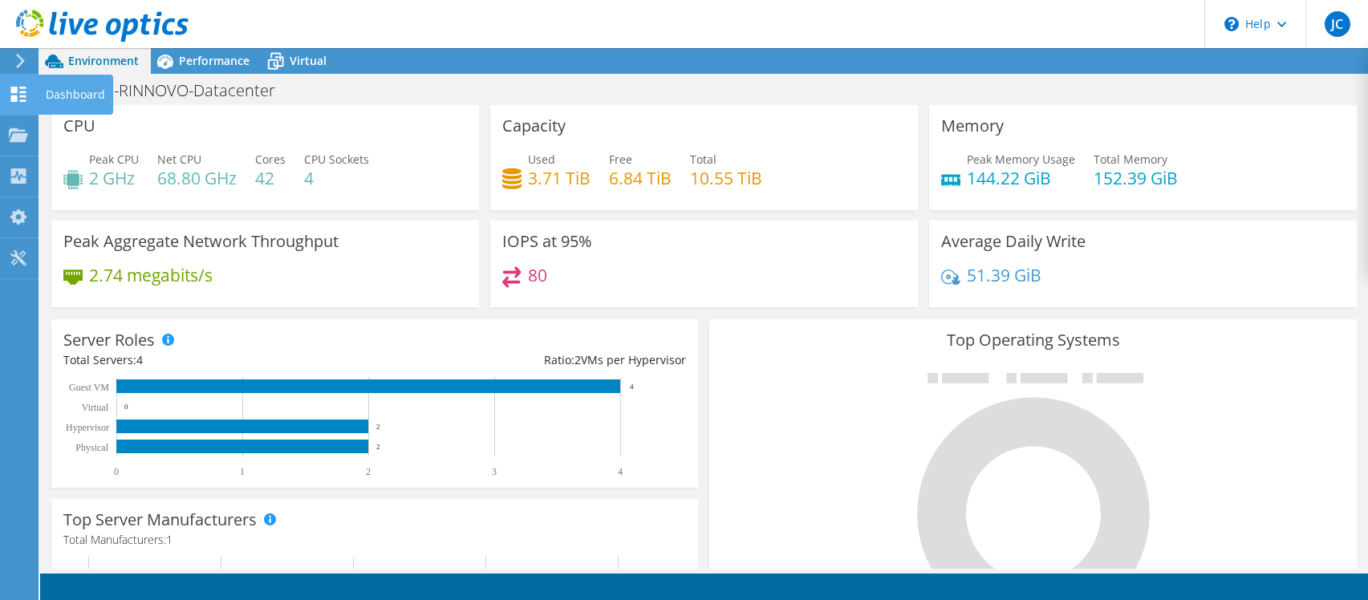
click at [18, 91] on icon at bounding box center [18, 94] width 19 height 15
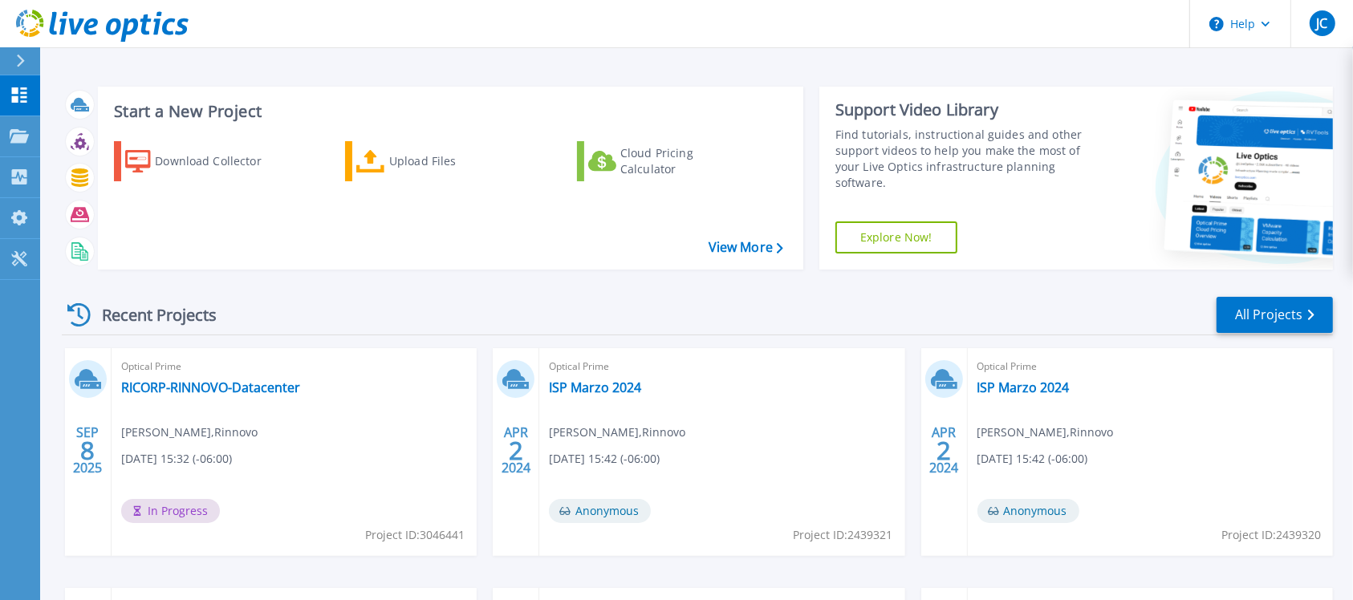
click at [654, 309] on div "Recent Projects All Projects" at bounding box center [697, 315] width 1271 height 40
click at [189, 389] on link "RICORP-RINNOVO-Datacenter" at bounding box center [210, 388] width 179 height 16
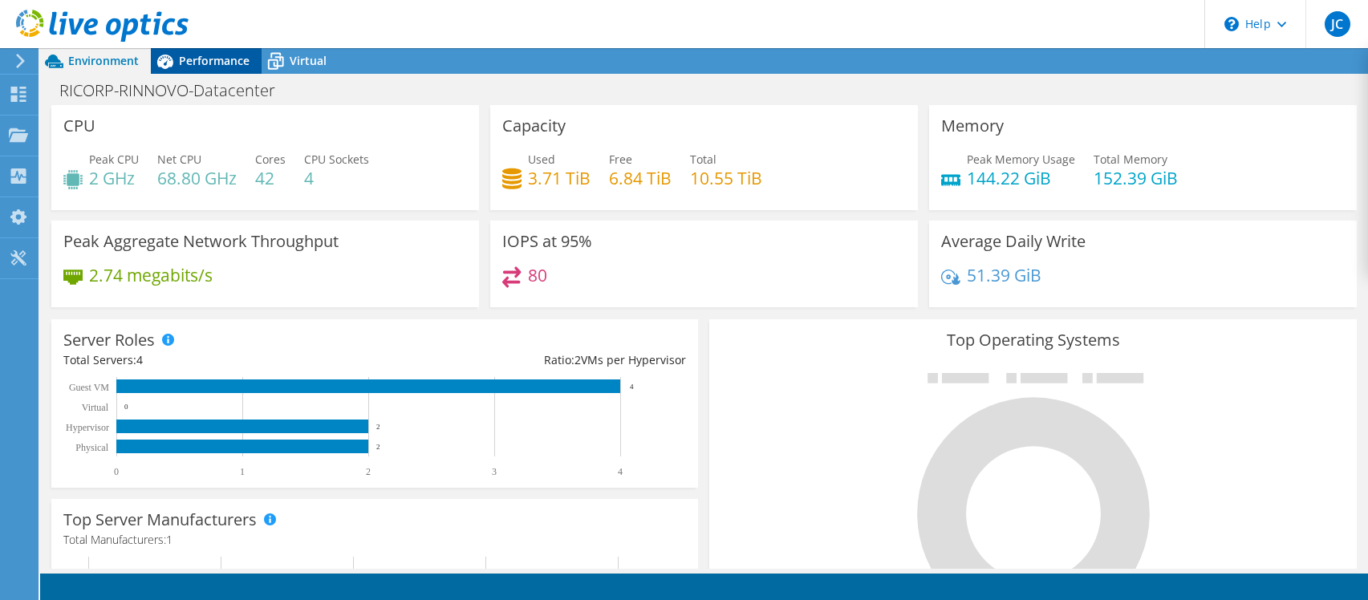
click at [230, 61] on span "Performance" at bounding box center [214, 60] width 71 height 15
